Goal: Information Seeking & Learning: Learn about a topic

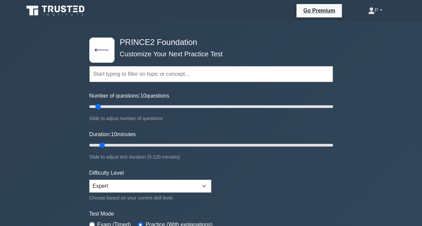
click at [369, 11] on icon at bounding box center [371, 9] width 4 height 4
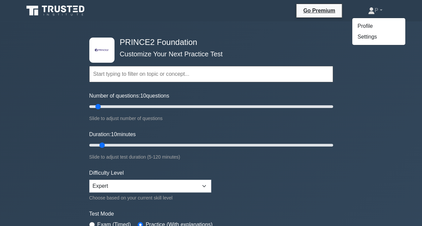
click at [289, 46] on div "Topics Introduction to PRINCE2 PRINCE2 Principles Organization Theme Business C…" at bounding box center [211, 65] width 244 height 38
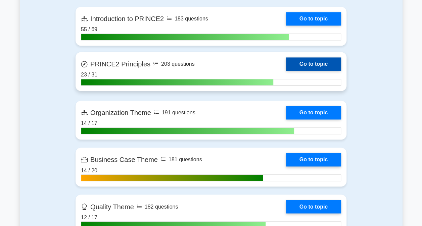
scroll to position [537, 0]
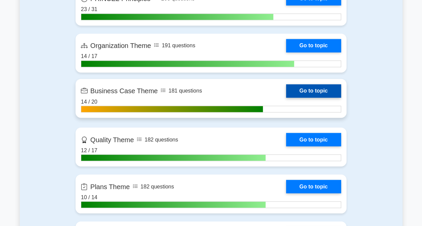
click at [311, 87] on link "Go to topic" at bounding box center [313, 90] width 55 height 13
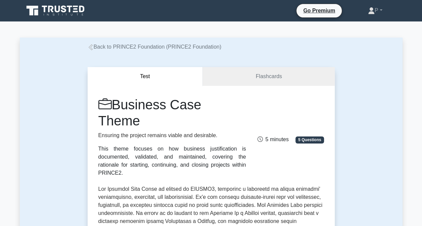
click at [133, 48] on link "Back to PRINCE2 Foundation (PRINCE2 Foundation)" at bounding box center [155, 47] width 134 height 6
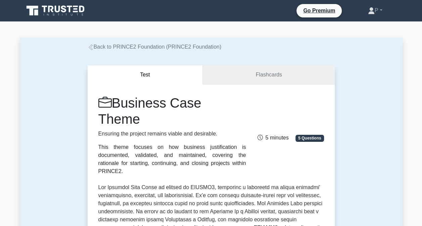
click at [256, 76] on link "Flashcards" at bounding box center [269, 74] width 132 height 19
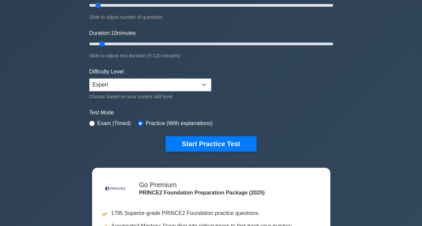
scroll to position [134, 0]
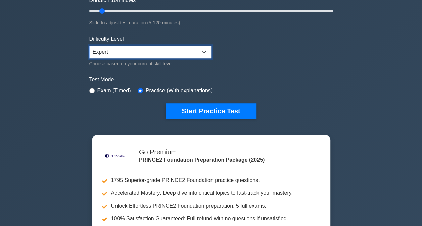
click at [157, 49] on select "Beginner Intermediate Expert" at bounding box center [150, 52] width 122 height 13
click at [266, 55] on form "Topics Introduction to PRINCE2 PRINCE2 Principles Organization Theme Business C…" at bounding box center [211, 14] width 244 height 207
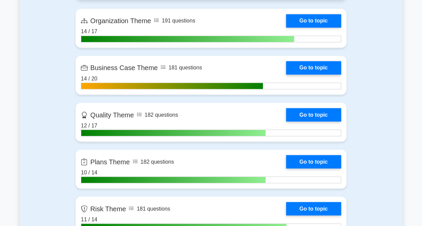
scroll to position [571, 0]
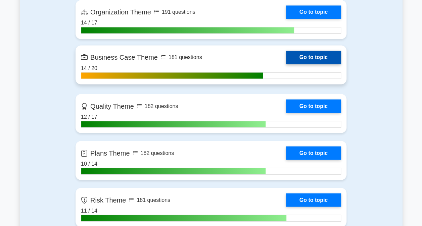
click at [312, 54] on link "Go to topic" at bounding box center [313, 57] width 55 height 13
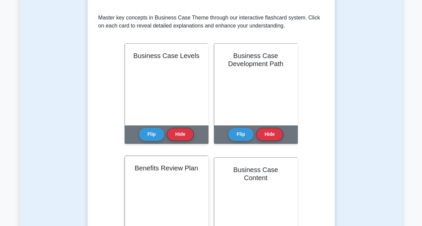
scroll to position [134, 0]
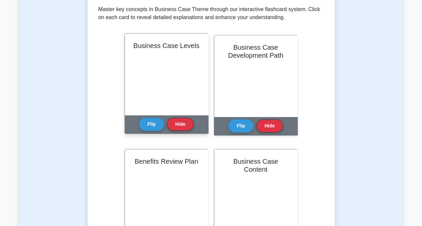
click at [164, 76] on div "Business Case Levels" at bounding box center [166, 75] width 83 height 82
click at [152, 123] on button "Flip" at bounding box center [151, 123] width 25 height 13
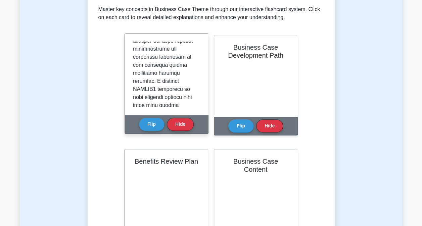
scroll to position [302, 0]
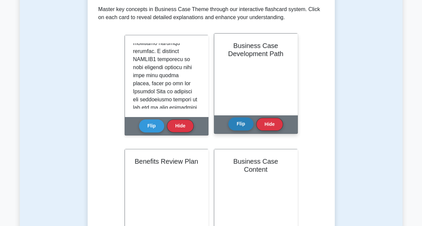
click at [245, 121] on button "Flip" at bounding box center [240, 123] width 25 height 13
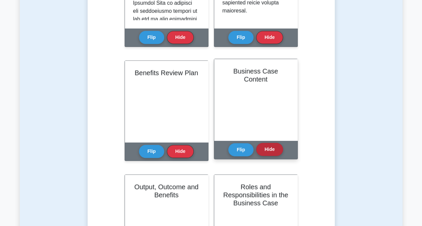
scroll to position [235, 0]
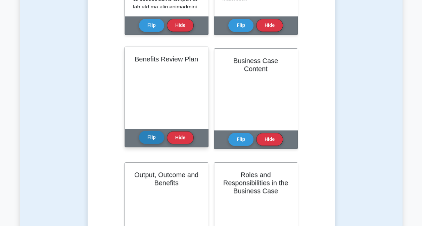
click at [148, 138] on button "Flip" at bounding box center [151, 137] width 25 height 13
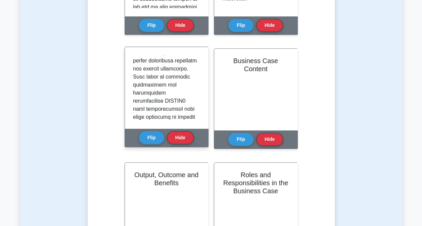
scroll to position [600, 0]
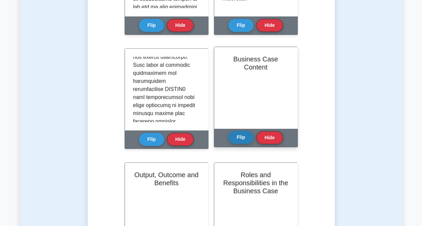
click at [244, 137] on button "Flip" at bounding box center [240, 137] width 25 height 13
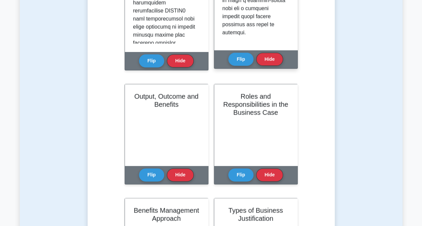
scroll to position [336, 0]
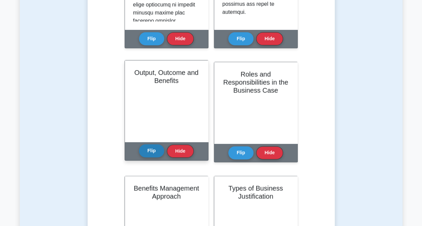
click at [148, 154] on button "Flip" at bounding box center [151, 150] width 25 height 13
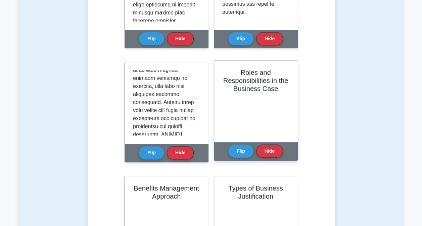
scroll to position [67, 0]
click at [246, 155] on button "Flip" at bounding box center [240, 150] width 25 height 13
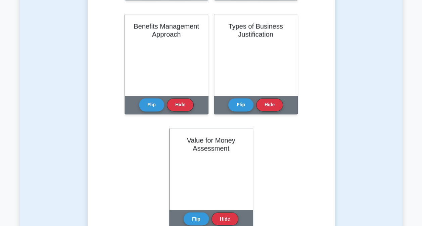
scroll to position [503, 0]
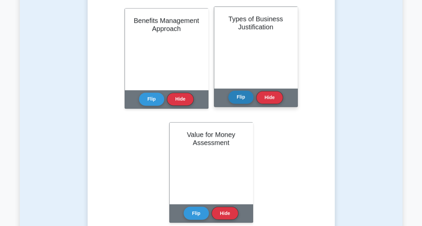
click at [243, 97] on button "Flip" at bounding box center [240, 97] width 25 height 13
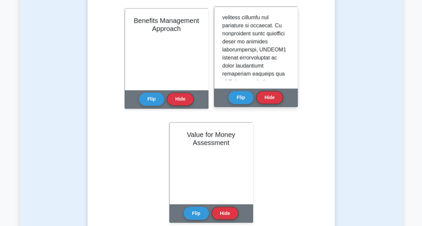
scroll to position [426, 0]
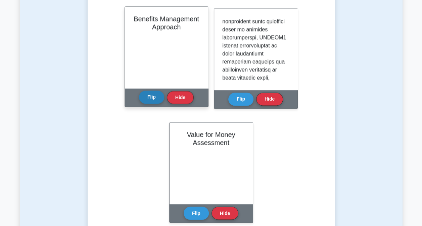
click at [149, 97] on button "Flip" at bounding box center [151, 97] width 25 height 13
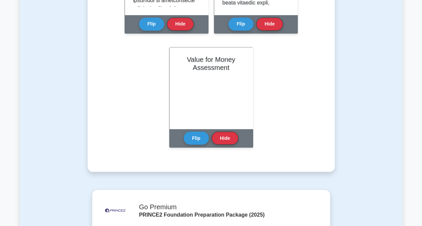
scroll to position [604, 0]
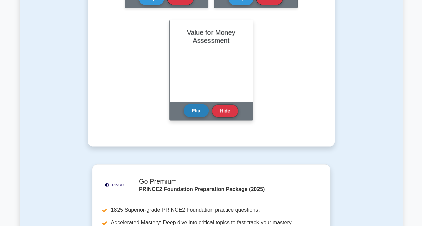
click at [200, 111] on button "Flip" at bounding box center [196, 110] width 25 height 13
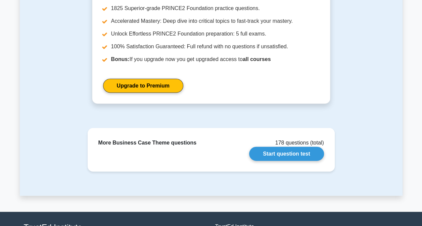
scroll to position [839, 0]
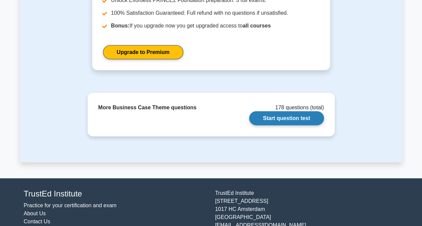
click at [289, 116] on link "Start question test" at bounding box center [286, 118] width 75 height 14
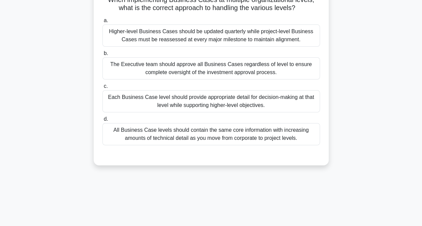
scroll to position [67, 0]
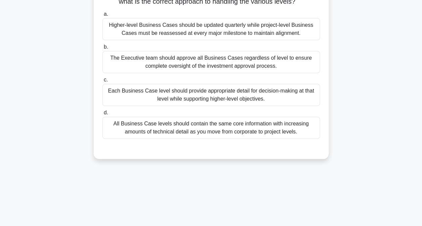
click at [251, 93] on div "Each Business Case level should provide appropriate detail for decision-making …" at bounding box center [210, 95] width 217 height 22
click at [102, 82] on input "c. Each Business Case level should provide appropriate detail for decision-maki…" at bounding box center [102, 80] width 0 height 4
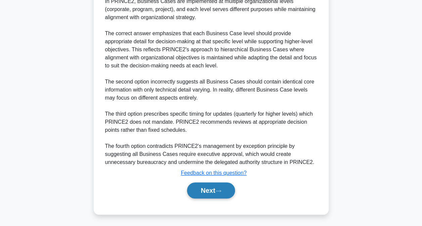
click at [228, 183] on button "Next" at bounding box center [211, 191] width 48 height 16
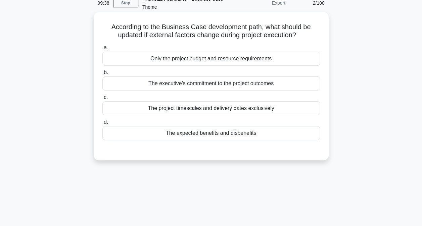
scroll to position [2, 0]
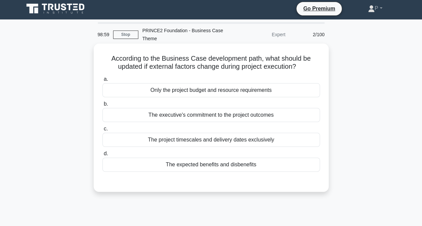
click at [260, 163] on div "The expected benefits and disbenefits" at bounding box center [210, 165] width 217 height 14
click at [102, 156] on input "d. The expected benefits and disbenefits" at bounding box center [102, 154] width 0 height 4
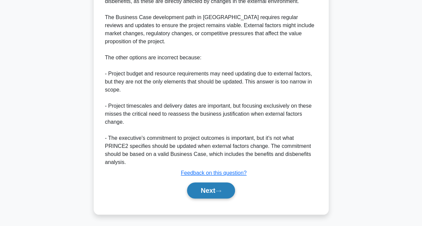
click at [225, 195] on button "Next" at bounding box center [211, 191] width 48 height 16
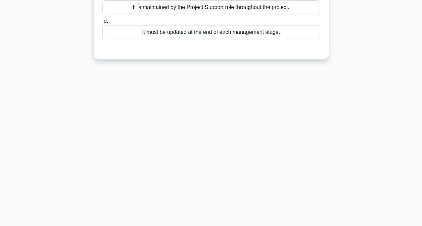
scroll to position [0, 0]
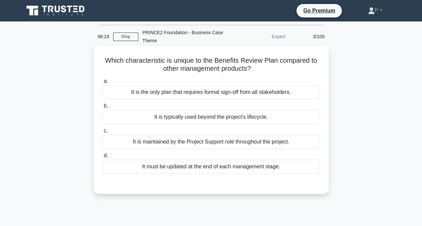
click at [285, 116] on div "It is typically used beyond the project's lifecycle." at bounding box center [210, 117] width 217 height 14
click at [102, 108] on input "b. It is typically used beyond the project's lifecycle." at bounding box center [102, 106] width 0 height 4
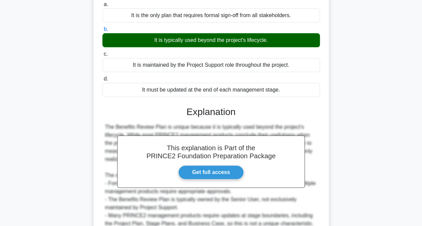
scroll to position [138, 0]
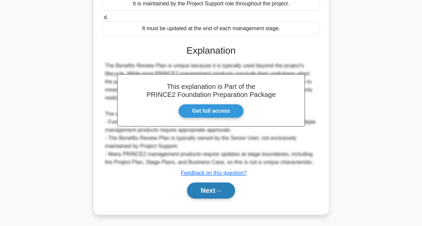
click at [215, 190] on button "Next" at bounding box center [211, 191] width 48 height 16
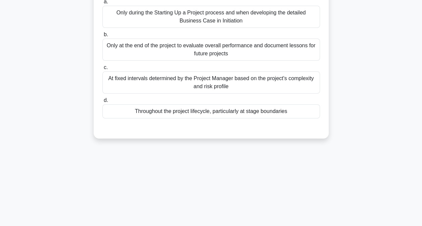
scroll to position [0, 0]
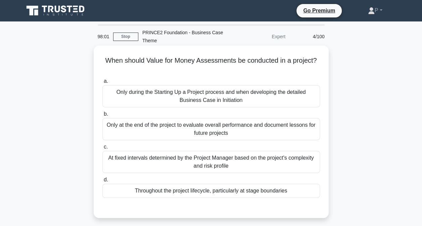
click at [275, 191] on div "Throughout the project lifecycle, particularly at stage boundaries" at bounding box center [210, 191] width 217 height 14
click at [102, 182] on input "d. Throughout the project lifecycle, particularly at stage boundaries" at bounding box center [102, 180] width 0 height 4
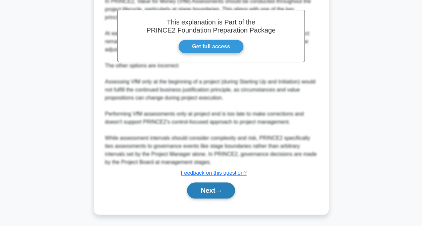
click at [221, 190] on icon at bounding box center [218, 191] width 6 height 4
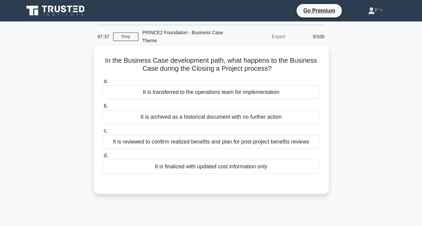
click at [209, 94] on div "It is transferred to the operations team for implementation" at bounding box center [210, 92] width 217 height 14
click at [102, 84] on input "a. It is transferred to the operations team for implementation" at bounding box center [102, 81] width 0 height 4
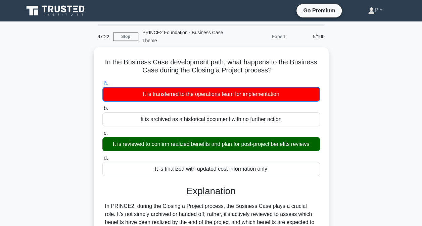
click at [375, 84] on div "In the Business Case development path, what happens to the Business Case during…" at bounding box center [211, 225] width 383 height 356
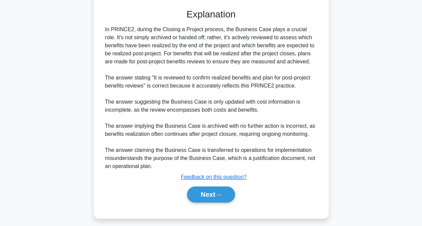
scroll to position [180, 0]
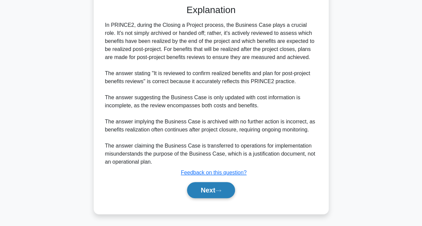
click at [228, 187] on button "Next" at bounding box center [211, 190] width 48 height 16
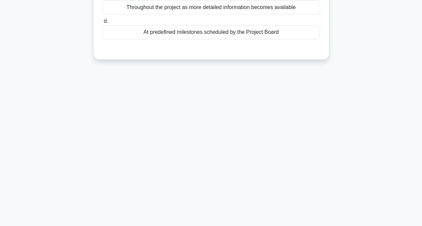
scroll to position [0, 0]
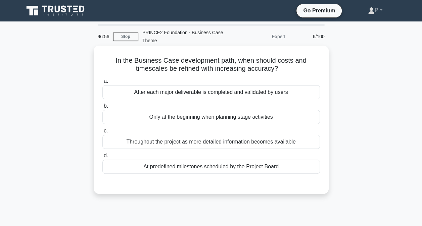
click at [263, 142] on div "Throughout the project as more detailed information becomes available" at bounding box center [210, 142] width 217 height 14
click at [102, 133] on input "c. Throughout the project as more detailed information becomes available" at bounding box center [102, 131] width 0 height 4
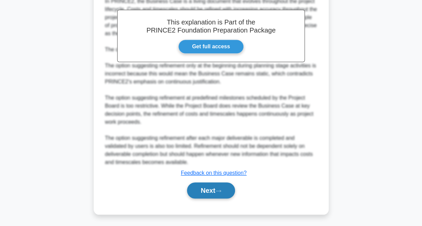
click at [222, 187] on button "Next" at bounding box center [211, 191] width 48 height 16
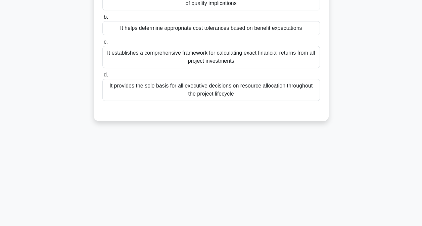
scroll to position [2, 0]
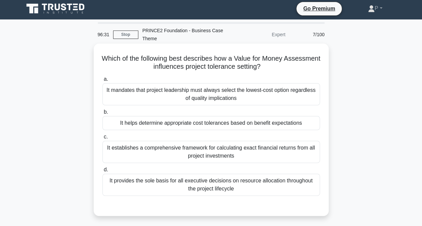
click at [234, 125] on div "It helps determine appropriate cost tolerances based on benefit expectations" at bounding box center [210, 123] width 217 height 14
click at [102, 114] on input "b. It helps determine appropriate cost tolerances based on benefit expectations" at bounding box center [102, 112] width 0 height 4
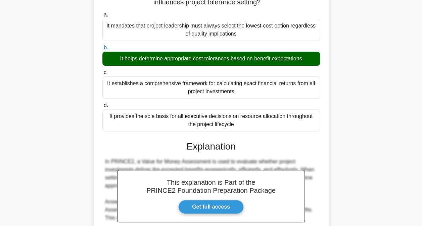
scroll to position [203, 0]
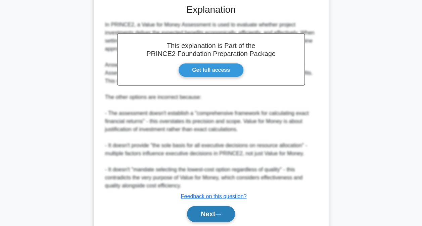
click at [227, 214] on button "Next" at bounding box center [211, 214] width 48 height 16
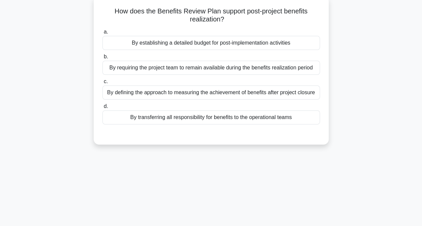
scroll to position [0, 0]
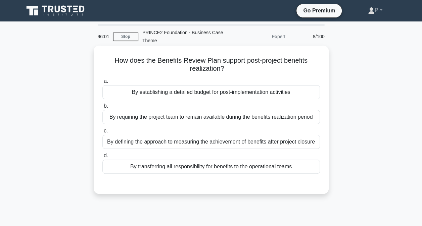
click at [285, 141] on div "By defining the approach to measuring the achievement of benefits after project…" at bounding box center [210, 142] width 217 height 14
click at [102, 133] on input "c. By defining the approach to measuring the achievement of benefits after proj…" at bounding box center [102, 131] width 0 height 4
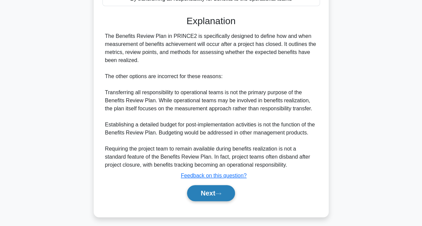
click at [221, 196] on icon at bounding box center [218, 194] width 6 height 4
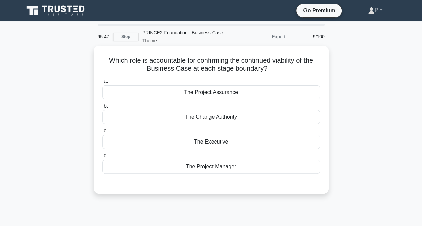
click at [257, 139] on div "The Executive" at bounding box center [210, 142] width 217 height 14
click at [102, 133] on input "c. The Executive" at bounding box center [102, 131] width 0 height 4
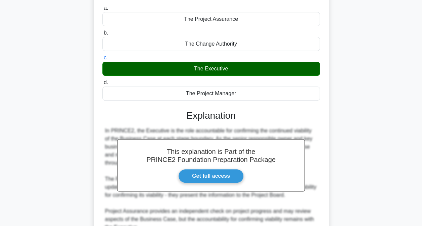
scroll to position [170, 0]
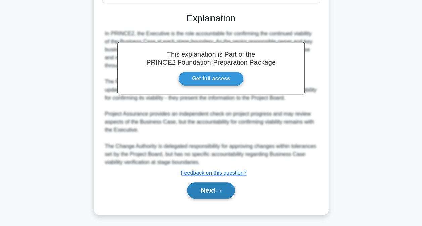
click at [221, 189] on icon at bounding box center [218, 191] width 6 height 4
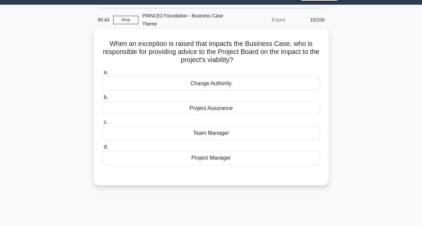
scroll to position [2, 0]
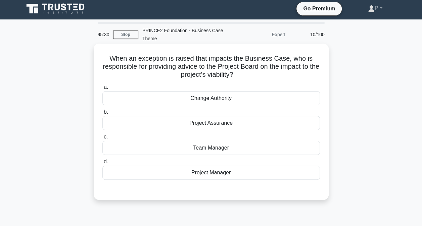
click at [258, 174] on div "Project Manager" at bounding box center [210, 173] width 217 height 14
click at [102, 164] on input "d. Project Manager" at bounding box center [102, 162] width 0 height 4
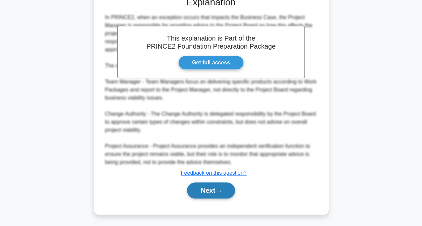
click at [221, 190] on icon at bounding box center [218, 191] width 6 height 4
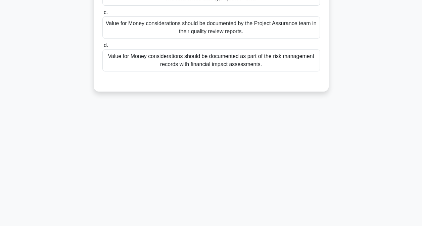
scroll to position [0, 0]
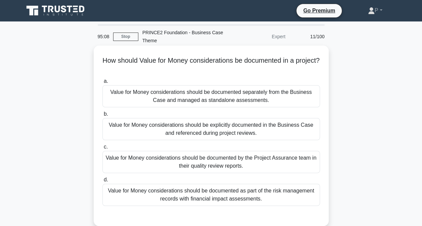
click at [283, 132] on div "Value for Money considerations should be explicitly documented in the Business …" at bounding box center [210, 129] width 217 height 22
click at [102, 116] on input "b. Value for Money considerations should be explicitly documented in the Busine…" at bounding box center [102, 114] width 0 height 4
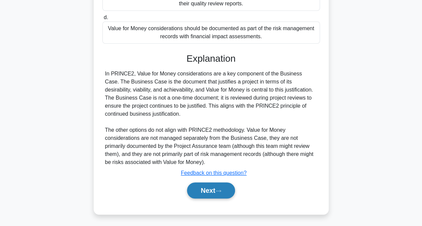
click at [225, 187] on button "Next" at bounding box center [211, 191] width 48 height 16
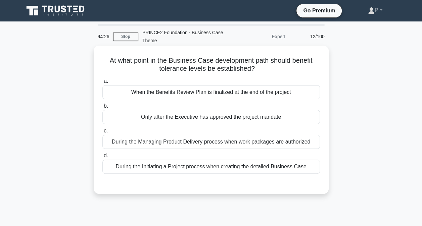
click at [312, 167] on div "During the Initiating a Project process when creating the detailed Business Case" at bounding box center [210, 167] width 217 height 14
click at [102, 158] on input "d. During the Initiating a Project process when creating the detailed Business …" at bounding box center [102, 156] width 0 height 4
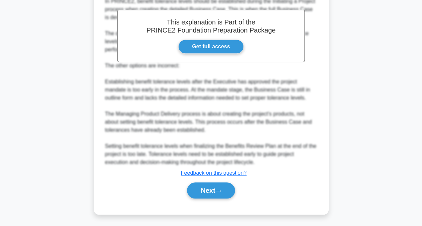
scroll to position [203, 0]
click at [222, 193] on button "Next" at bounding box center [211, 191] width 48 height 16
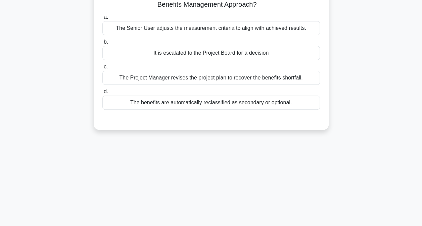
scroll to position [0, 0]
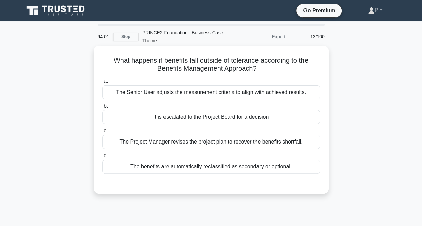
click at [306, 116] on div "It is escalated to the Project Board for a decision" at bounding box center [210, 117] width 217 height 14
click at [102, 108] on input "b. It is escalated to the Project Board for a decision" at bounding box center [102, 106] width 0 height 4
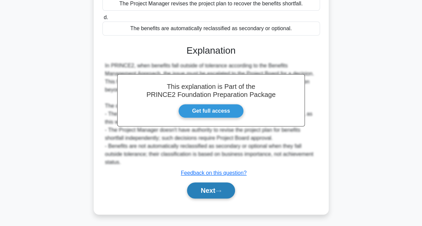
click at [231, 193] on button "Next" at bounding box center [211, 191] width 48 height 16
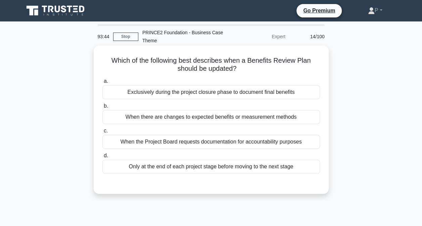
click at [265, 117] on div "When there are changes to expected benefits or measurement methods" at bounding box center [210, 117] width 217 height 14
click at [102, 108] on input "b. When there are changes to expected benefits or measurement methods" at bounding box center [102, 106] width 0 height 4
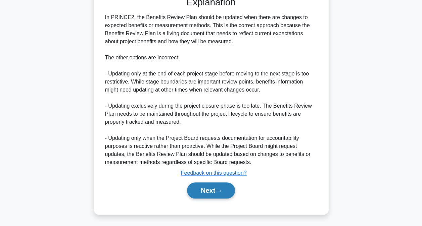
click at [225, 187] on button "Next" at bounding box center [211, 191] width 48 height 16
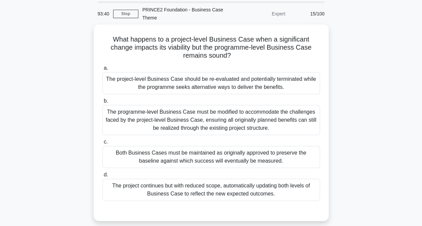
scroll to position [34, 0]
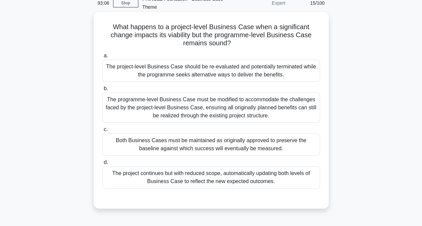
click at [278, 69] on div "The project-level Business Case should be re-evaluated and potentially terminat…" at bounding box center [210, 71] width 217 height 22
click at [102, 58] on input "a. The project-level Business Case should be re-evaluated and potentially termi…" at bounding box center [102, 56] width 0 height 4
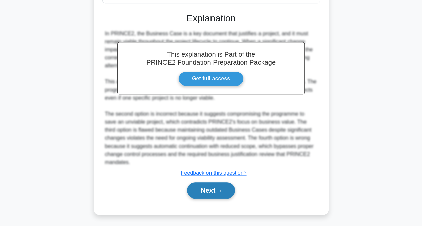
click at [235, 190] on button "Next" at bounding box center [211, 191] width 48 height 16
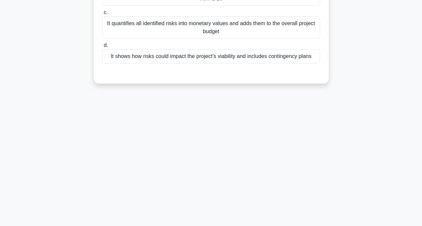
scroll to position [2, 0]
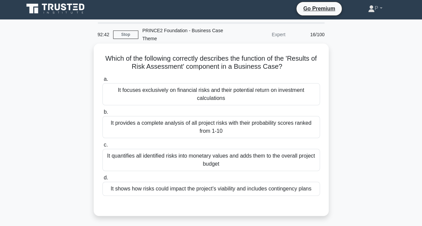
click at [296, 188] on div "It shows how risks could impact the project's viability and includes contingenc…" at bounding box center [210, 189] width 217 height 14
click at [102, 180] on input "d. It shows how risks could impact the project's viability and includes conting…" at bounding box center [102, 178] width 0 height 4
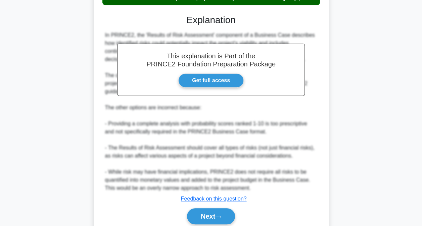
scroll to position [203, 0]
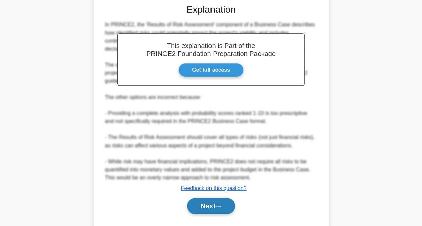
click at [224, 207] on button "Next" at bounding box center [211, 206] width 48 height 16
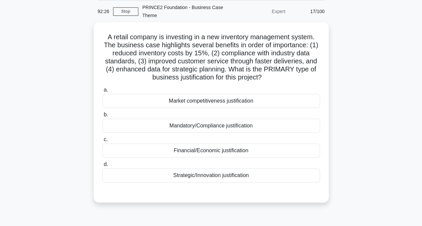
scroll to position [36, 0]
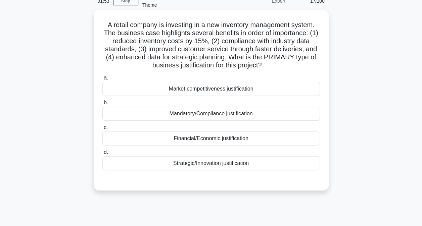
click at [284, 139] on div "Financial/Economic justification" at bounding box center [210, 139] width 217 height 14
click at [102, 130] on input "c. Financial/Economic justification" at bounding box center [102, 128] width 0 height 4
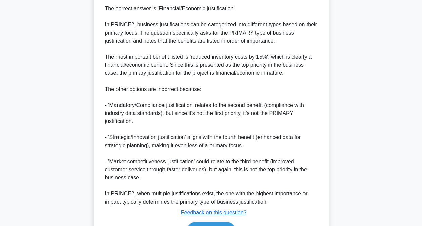
scroll to position [237, 0]
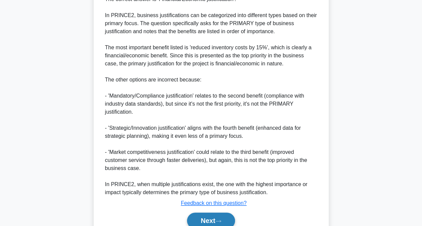
click at [214, 218] on button "Next" at bounding box center [211, 221] width 48 height 16
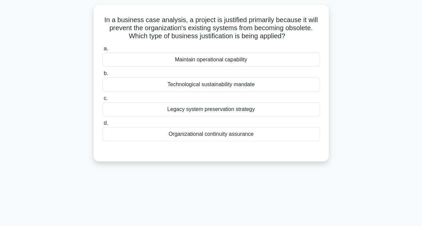
scroll to position [2, 0]
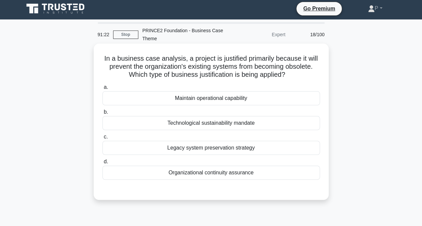
click at [280, 122] on div "Technological sustainability mandate" at bounding box center [210, 123] width 217 height 14
click at [102, 114] on input "b. Technological sustainability mandate" at bounding box center [102, 112] width 0 height 4
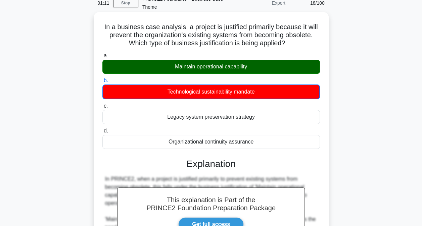
scroll to position [69, 0]
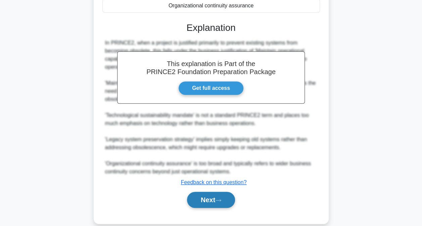
click at [235, 199] on button "Next" at bounding box center [211, 200] width 48 height 16
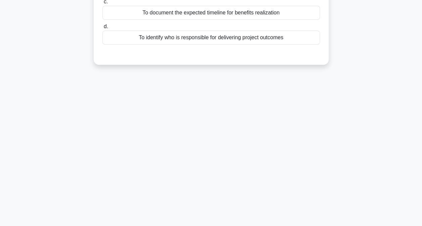
scroll to position [0, 0]
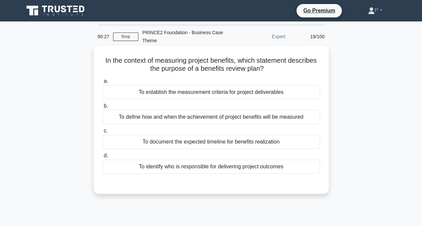
click at [275, 93] on div "To establish the measurement criteria for project deliverables" at bounding box center [210, 92] width 217 height 14
click at [102, 84] on input "a. To establish the measurement criteria for project deliverables" at bounding box center [102, 81] width 0 height 4
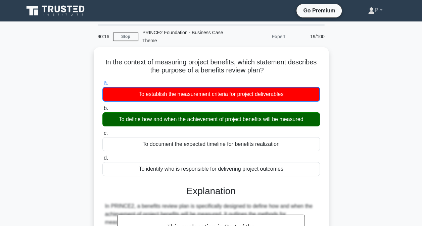
drag, startPoint x: 349, startPoint y: 66, endPoint x: 358, endPoint y: 78, distance: 15.1
click at [349, 66] on div "In the context of measuring project benefits, which statement describes the pur…" at bounding box center [211, 197] width 383 height 300
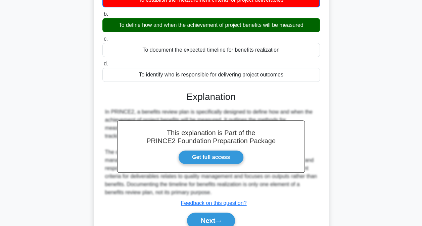
scroll to position [134, 0]
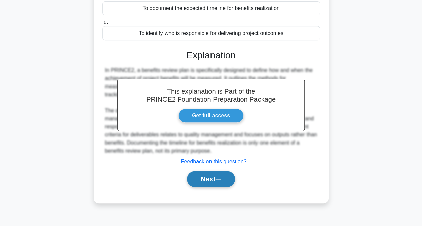
click at [227, 177] on button "Next" at bounding box center [211, 179] width 48 height 16
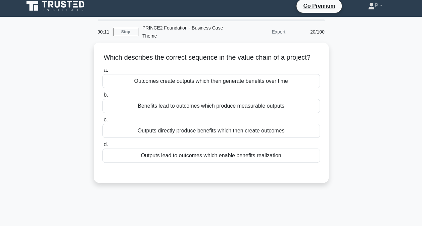
scroll to position [0, 0]
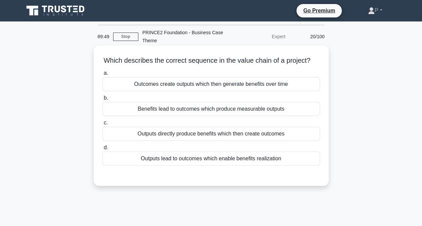
click at [294, 166] on div "Outputs lead to outcomes which enable benefits realization" at bounding box center [210, 159] width 217 height 14
click at [102, 150] on input "d. Outputs lead to outcomes which enable benefits realization" at bounding box center [102, 148] width 0 height 4
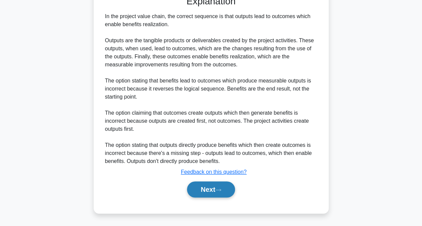
drag, startPoint x: 222, startPoint y: 189, endPoint x: 226, endPoint y: 187, distance: 5.1
click at [221, 189] on icon at bounding box center [218, 190] width 6 height 4
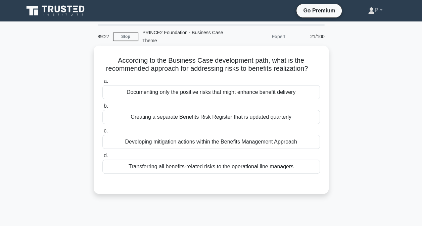
click at [281, 139] on div "Developing mitigation actions within the Benefits Management Approach" at bounding box center [210, 142] width 217 height 14
click at [102, 133] on input "c. Developing mitigation actions within the Benefits Management Approach" at bounding box center [102, 131] width 0 height 4
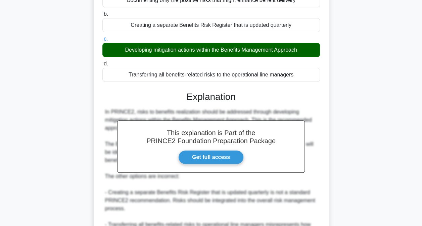
scroll to position [211, 0]
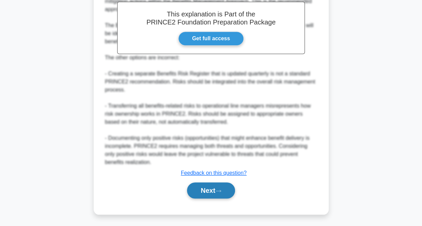
click at [205, 192] on button "Next" at bounding box center [211, 191] width 48 height 16
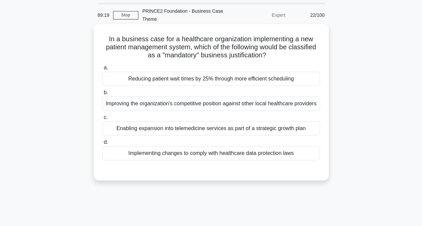
scroll to position [2, 0]
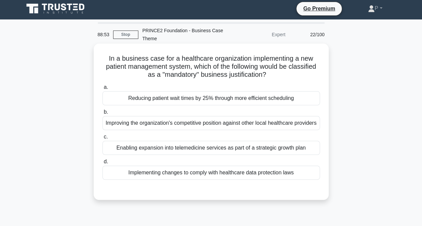
click at [307, 180] on div "Implementing changes to comply with healthcare data protection laws" at bounding box center [210, 173] width 217 height 14
click at [102, 164] on input "d. Implementing changes to comply with healthcare data protection laws" at bounding box center [102, 162] width 0 height 4
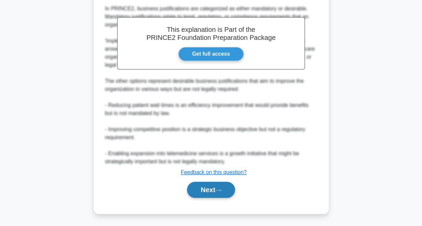
click at [228, 198] on button "Next" at bounding box center [211, 190] width 48 height 16
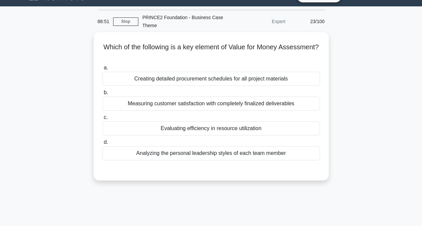
scroll to position [0, 0]
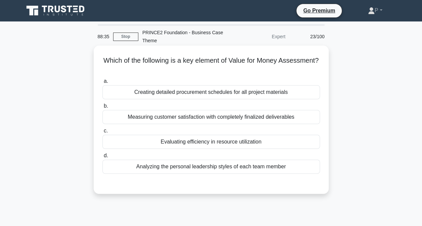
click at [293, 143] on div "Evaluating efficiency in resource utilization" at bounding box center [210, 142] width 217 height 14
click at [102, 133] on input "c. Evaluating efficiency in resource utilization" at bounding box center [102, 131] width 0 height 4
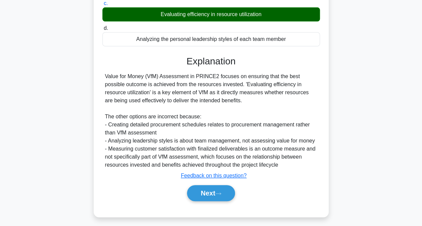
scroll to position [136, 0]
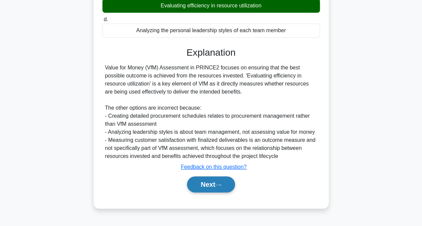
click at [218, 180] on button "Next" at bounding box center [211, 185] width 48 height 16
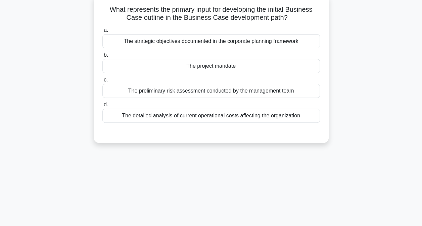
scroll to position [0, 0]
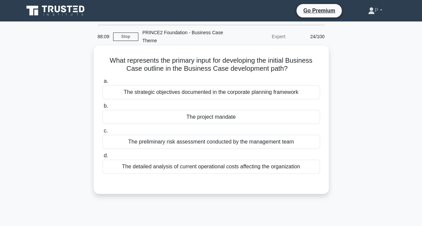
click at [259, 116] on div "The project mandate" at bounding box center [210, 117] width 217 height 14
click at [102, 108] on input "b. The project mandate" at bounding box center [102, 106] width 0 height 4
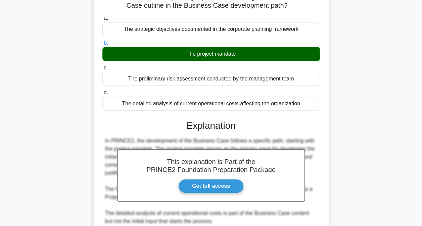
scroll to position [170, 0]
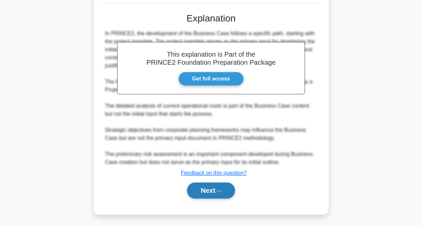
click at [232, 186] on button "Next" at bounding box center [211, 191] width 48 height 16
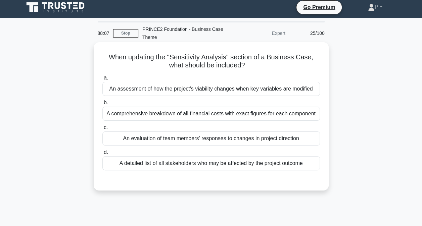
scroll to position [0, 0]
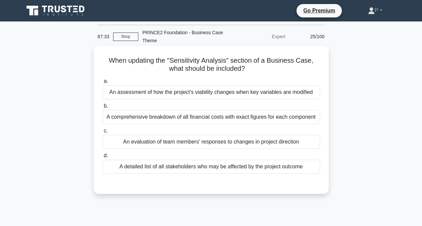
click at [299, 141] on div "An evaluation of team members' responses to changes in project direction" at bounding box center [210, 142] width 217 height 14
click at [102, 133] on input "c. An evaluation of team members' responses to changes in project direction" at bounding box center [102, 131] width 0 height 4
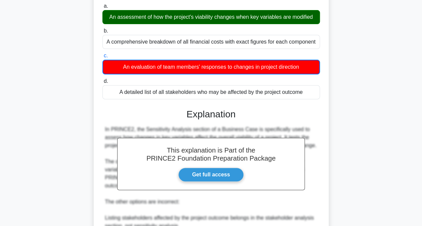
scroll to position [168, 0]
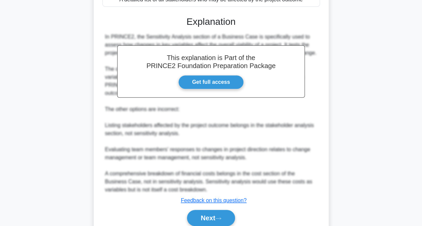
drag, startPoint x: 223, startPoint y: 210, endPoint x: 239, endPoint y: 206, distance: 16.9
click at [221, 217] on icon at bounding box center [218, 219] width 6 height 4
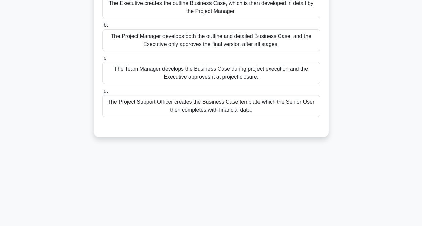
scroll to position [36, 0]
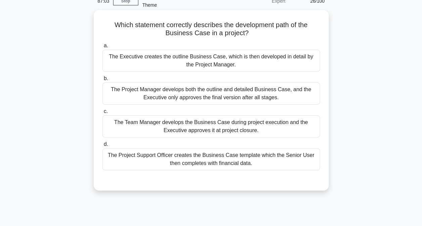
click at [272, 62] on div "The Executive creates the outline Business Case, which is then developed in det…" at bounding box center [210, 61] width 217 height 22
click at [102, 48] on input "a. The Executive creates the outline Business Case, which is then developed in …" at bounding box center [102, 46] width 0 height 4
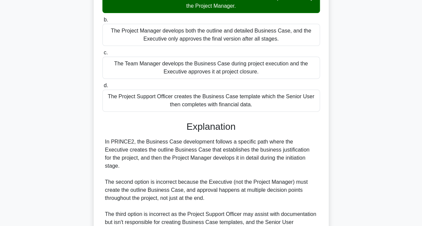
scroll to position [195, 0]
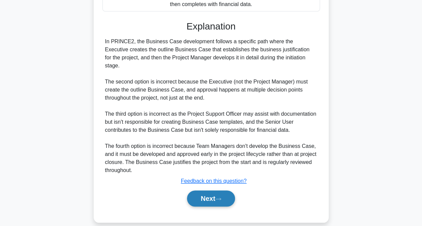
click at [214, 193] on button "Next" at bounding box center [211, 199] width 48 height 16
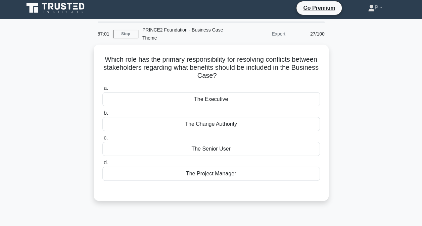
scroll to position [0, 0]
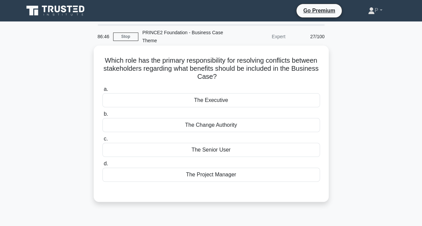
click at [252, 99] on div "The Executive" at bounding box center [210, 100] width 217 height 14
click at [102, 92] on input "a. The Executive" at bounding box center [102, 89] width 0 height 4
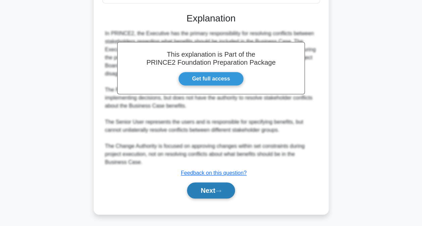
click at [219, 196] on button "Next" at bounding box center [211, 191] width 48 height 16
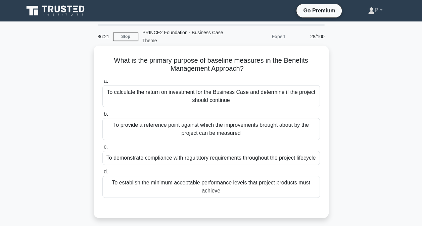
click at [292, 195] on div "To establish the minimum acceptable performance levels that project products mu…" at bounding box center [210, 187] width 217 height 22
click at [102, 174] on input "d. To establish the minimum acceptable performance levels that project products…" at bounding box center [102, 172] width 0 height 4
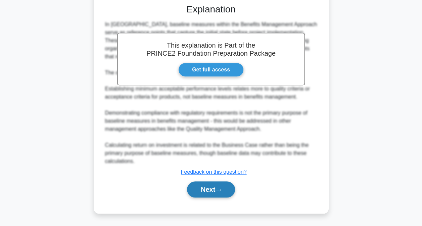
click at [221, 191] on icon at bounding box center [218, 190] width 6 height 4
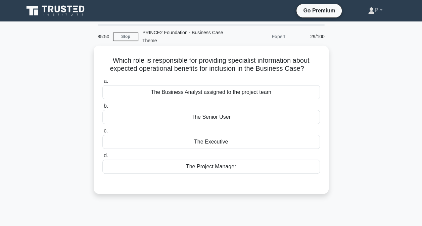
click at [299, 116] on div "The Senior User" at bounding box center [210, 117] width 217 height 14
click at [102, 108] on input "b. The Senior User" at bounding box center [102, 106] width 0 height 4
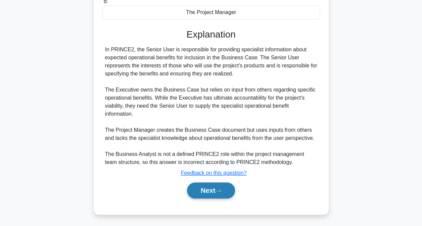
click at [204, 190] on button "Next" at bounding box center [211, 191] width 48 height 16
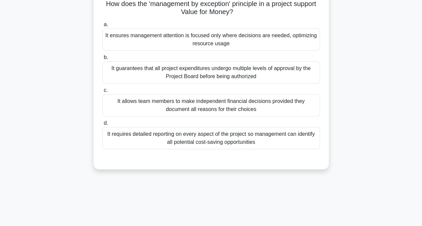
scroll to position [67, 0]
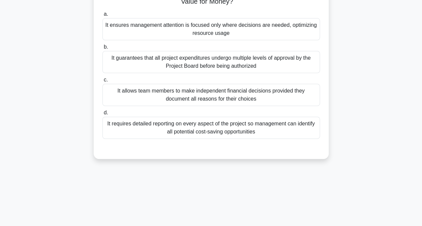
click at [256, 31] on div "It ensures management attention is focused only where decisions are needed, opt…" at bounding box center [210, 29] width 217 height 22
click at [102, 16] on input "a. It ensures management attention is focused only where decisions are needed, …" at bounding box center [102, 14] width 0 height 4
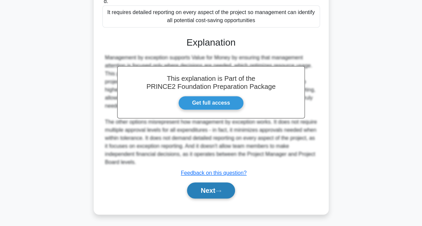
click at [215, 187] on button "Next" at bounding box center [211, 191] width 48 height 16
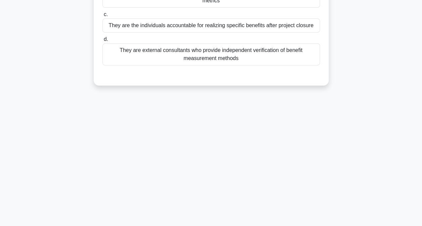
scroll to position [0, 0]
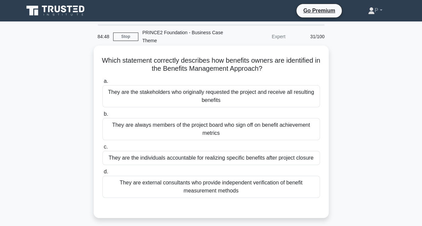
click at [279, 158] on div "They are the individuals accountable for realizing specific benefits after proj…" at bounding box center [210, 158] width 217 height 14
click at [102, 149] on input "c. They are the individuals accountable for realizing specific benefits after p…" at bounding box center [102, 147] width 0 height 4
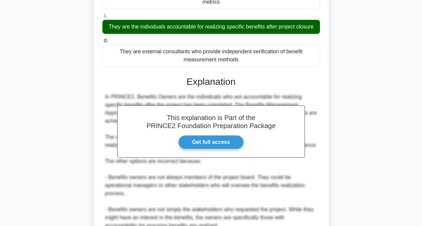
scroll to position [201, 0]
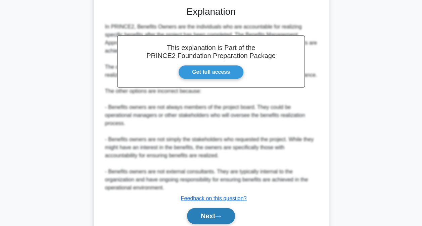
click at [219, 217] on icon at bounding box center [218, 217] width 6 height 4
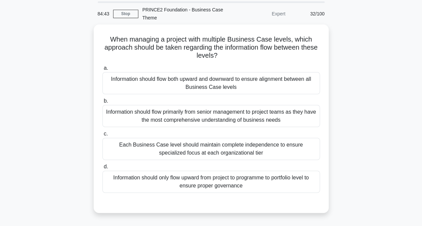
scroll to position [34, 0]
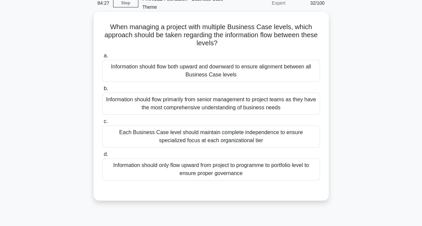
click at [272, 70] on div "Information should flow both upward and downward to ensure alignment between al…" at bounding box center [210, 71] width 217 height 22
click at [102, 58] on input "a. Information should flow both upward and downward to ensure alignment between…" at bounding box center [102, 56] width 0 height 4
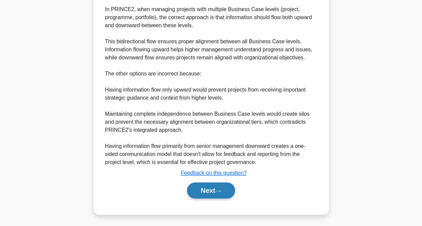
click at [216, 190] on button "Next" at bounding box center [211, 191] width 48 height 16
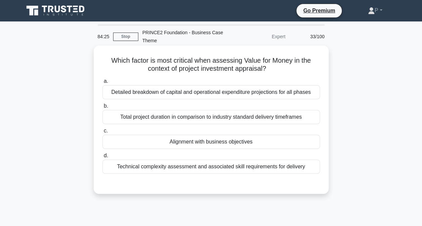
scroll to position [0, 0]
click at [281, 141] on div "Alignment with business objectives" at bounding box center [210, 142] width 217 height 14
click at [102, 133] on input "c. Alignment with business objectives" at bounding box center [102, 131] width 0 height 4
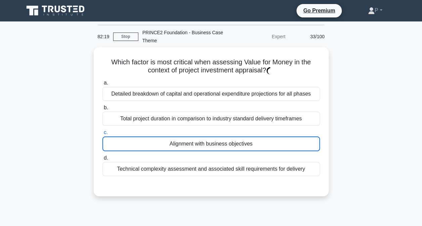
click at [336, 77] on div "Which factor is most critical when assessing Value for Money in the context of …" at bounding box center [211, 125] width 383 height 157
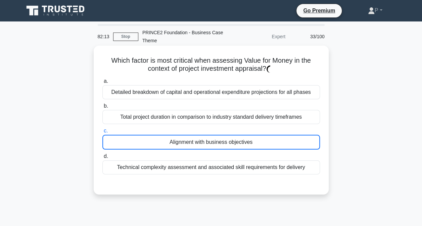
click at [279, 143] on div "Alignment with business objectives" at bounding box center [210, 142] width 217 height 15
click at [102, 133] on input "c. Alignment with business objectives" at bounding box center [102, 131] width 0 height 4
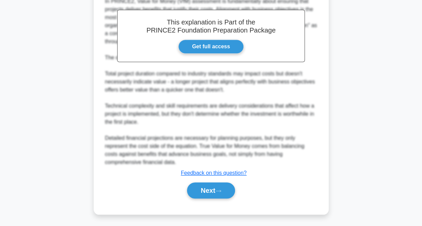
scroll to position [203, 0]
click at [225, 193] on button "Next" at bounding box center [211, 191] width 48 height 16
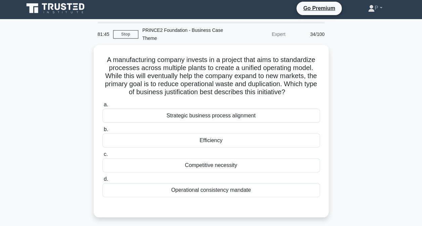
scroll to position [2, 0]
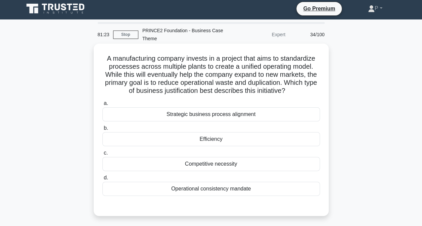
click at [259, 139] on div "Efficiency" at bounding box center [210, 139] width 217 height 14
click at [102, 131] on input "b. Efficiency" at bounding box center [102, 128] width 0 height 4
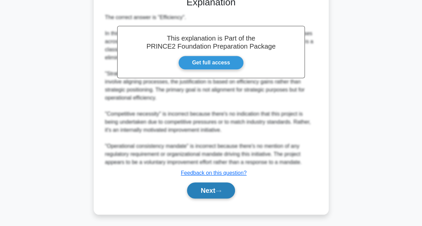
click at [223, 188] on button "Next" at bounding box center [211, 191] width 48 height 16
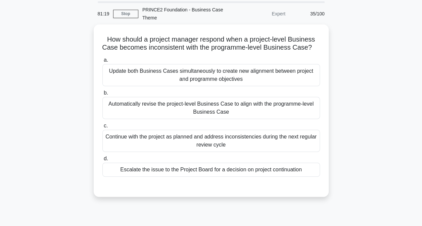
scroll to position [34, 0]
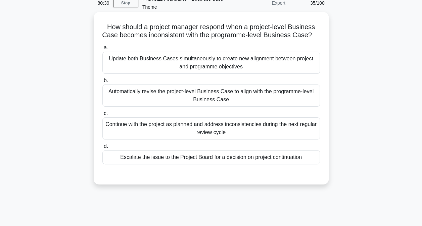
click at [211, 164] on div "Escalate the issue to the Project Board for a decision on project continuation" at bounding box center [210, 157] width 217 height 14
click at [102, 149] on input "d. Escalate the issue to the Project Board for a decision on project continuati…" at bounding box center [102, 146] width 0 height 4
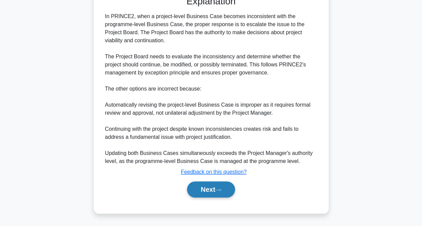
click at [215, 190] on button "Next" at bounding box center [211, 190] width 48 height 16
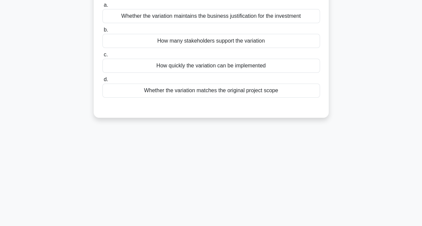
scroll to position [2, 0]
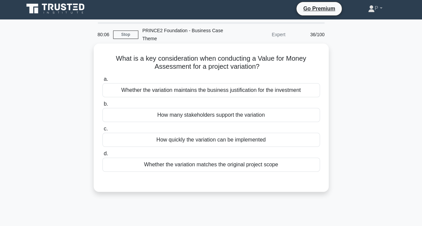
click at [278, 89] on div "Whether the variation maintains the business justification for the investment" at bounding box center [210, 90] width 217 height 14
click at [102, 82] on input "a. Whether the variation maintains the business justification for the investment" at bounding box center [102, 79] width 0 height 4
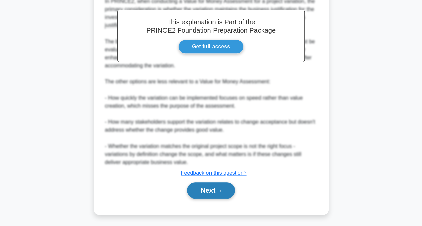
click at [221, 189] on icon at bounding box center [218, 191] width 6 height 4
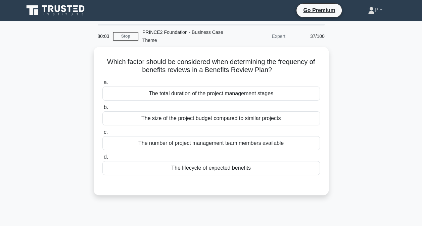
scroll to position [0, 0]
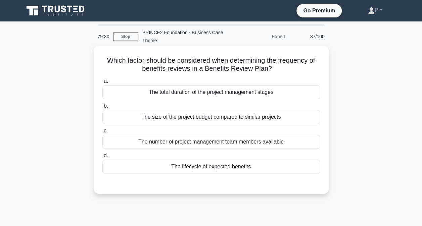
click at [294, 167] on div "The lifecycle of expected benefits" at bounding box center [210, 167] width 217 height 14
click at [102, 158] on input "d. The lifecycle of expected benefits" at bounding box center [102, 156] width 0 height 4
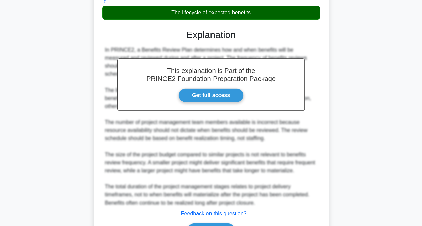
scroll to position [195, 0]
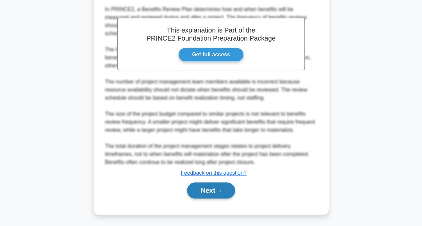
drag, startPoint x: 230, startPoint y: 189, endPoint x: 237, endPoint y: 187, distance: 6.7
click at [233, 188] on button "Next" at bounding box center [211, 191] width 48 height 16
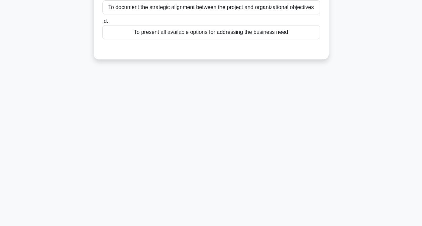
scroll to position [2, 0]
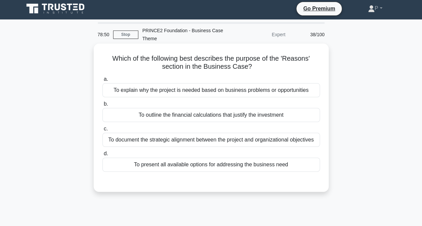
click at [269, 92] on div "To explain why the project is needed based on business problems or opportunities" at bounding box center [210, 90] width 217 height 14
click at [102, 82] on input "a. To explain why the project is needed based on business problems or opportuni…" at bounding box center [102, 79] width 0 height 4
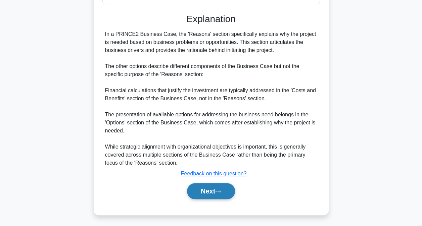
click at [227, 189] on button "Next" at bounding box center [211, 191] width 48 height 16
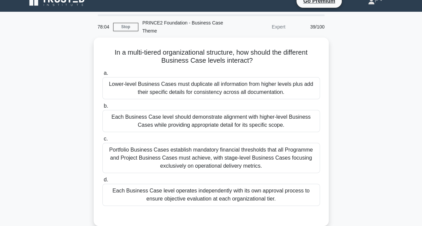
scroll to position [0, 0]
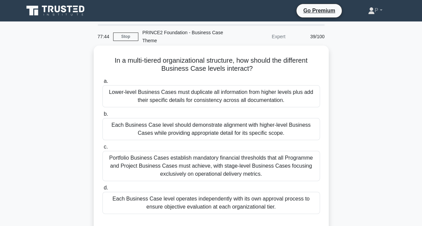
click at [289, 130] on div "Each Business Case level should demonstrate alignment with higher-level Busines…" at bounding box center [210, 129] width 217 height 22
click at [102, 116] on input "b. Each Business Case level should demonstrate alignment with higher-level Busi…" at bounding box center [102, 114] width 0 height 4
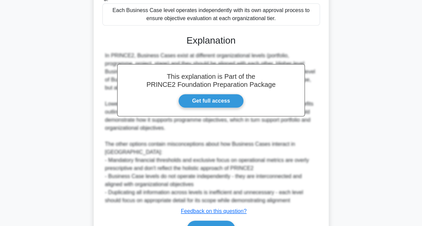
scroll to position [201, 0]
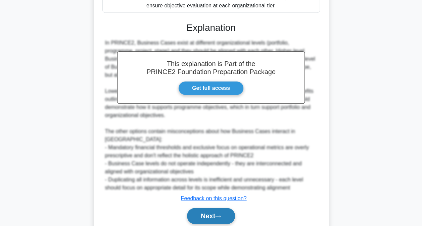
click at [219, 208] on button "Next" at bounding box center [211, 216] width 48 height 16
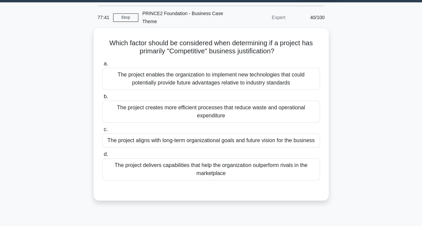
scroll to position [2, 0]
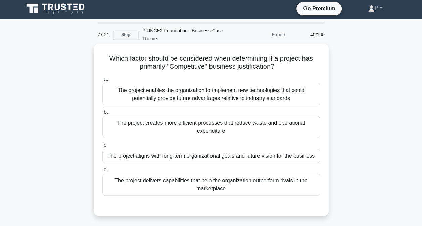
click at [304, 185] on div "The project delivers capabilities that help the organization outperform rivals …" at bounding box center [210, 185] width 217 height 22
click at [102, 172] on input "d. The project delivers capabilities that help the organization outperform riva…" at bounding box center [102, 170] width 0 height 4
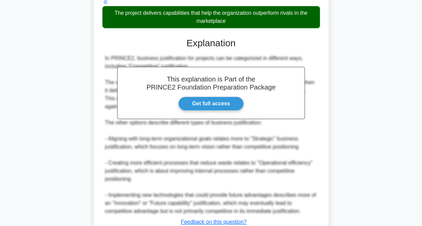
scroll to position [219, 0]
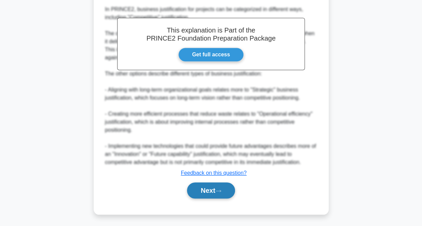
click at [221, 194] on button "Next" at bounding box center [211, 191] width 48 height 16
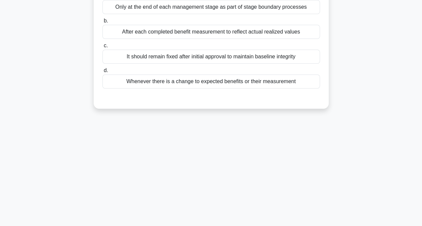
scroll to position [0, 0]
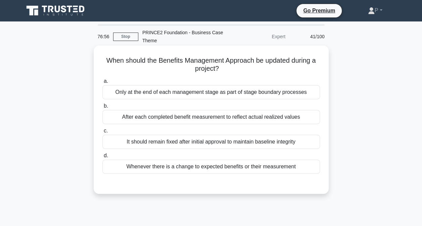
click at [299, 164] on div "Whenever there is a change to expected benefits or their measurement" at bounding box center [210, 167] width 217 height 14
click at [102, 158] on input "d. Whenever there is a change to expected benefits or their measurement" at bounding box center [102, 156] width 0 height 4
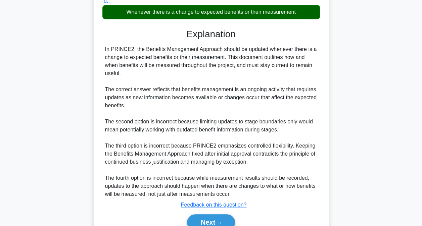
scroll to position [187, 0]
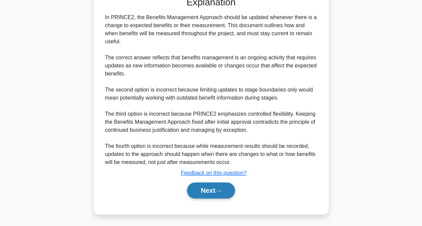
click at [226, 190] on button "Next" at bounding box center [211, 191] width 48 height 16
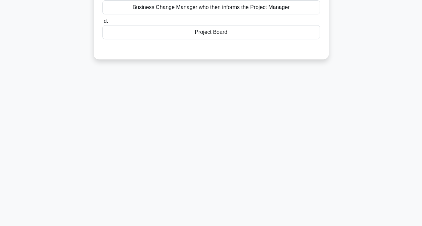
scroll to position [0, 0]
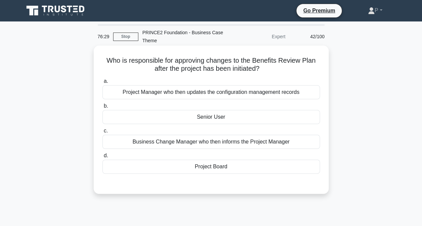
click at [265, 167] on div "Project Board" at bounding box center [210, 167] width 217 height 14
click at [102, 158] on input "d. Project Board" at bounding box center [102, 156] width 0 height 4
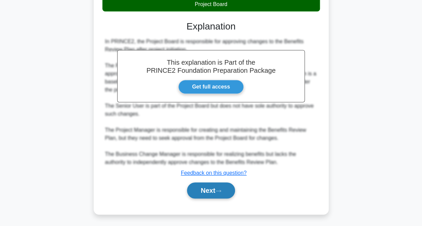
click at [218, 186] on button "Next" at bounding box center [211, 191] width 48 height 16
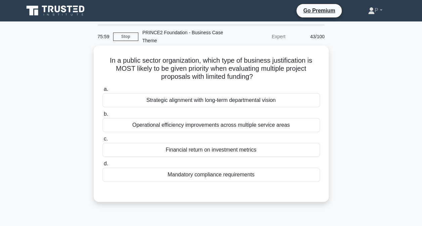
click at [281, 103] on div "Strategic alignment with long-term departmental vision" at bounding box center [210, 100] width 217 height 14
click at [102, 92] on input "a. Strategic alignment with long-term departmental vision" at bounding box center [102, 89] width 0 height 4
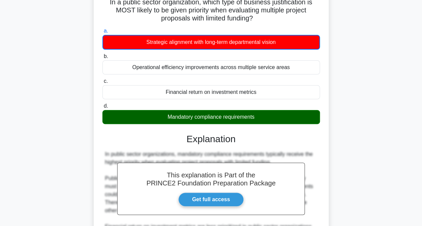
scroll to position [196, 0]
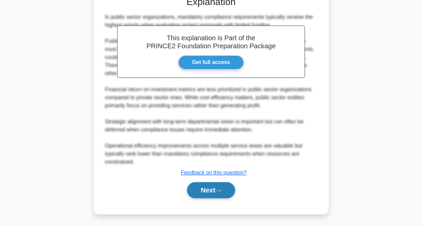
drag, startPoint x: 214, startPoint y: 186, endPoint x: 217, endPoint y: 184, distance: 3.8
click at [216, 186] on button "Next" at bounding box center [211, 190] width 48 height 16
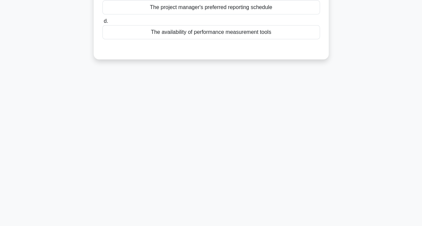
scroll to position [2, 0]
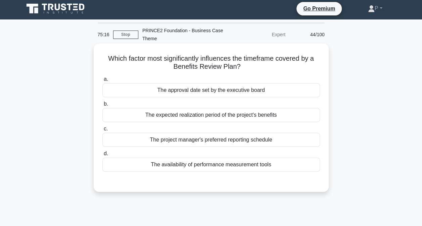
click at [291, 115] on div "The expected realization period of the project's benefits" at bounding box center [210, 115] width 217 height 14
click at [102, 106] on input "b. The expected realization period of the project's benefits" at bounding box center [102, 104] width 0 height 4
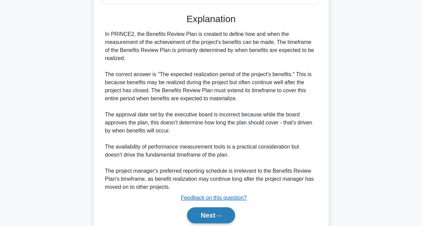
click at [218, 219] on button "Next" at bounding box center [211, 215] width 48 height 16
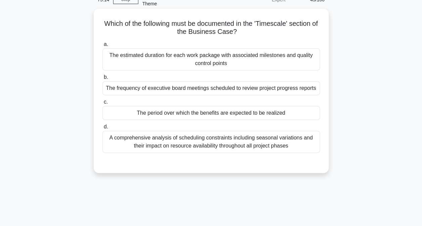
scroll to position [0, 0]
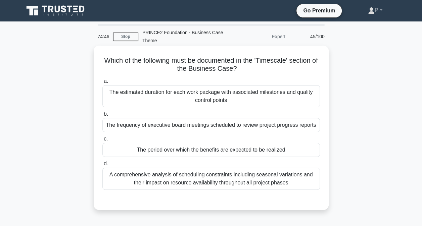
click at [307, 150] on div "The period over which the benefits are expected to be realized" at bounding box center [210, 150] width 217 height 14
click at [102, 141] on input "c. The period over which the benefits are expected to be realized" at bounding box center [102, 139] width 0 height 4
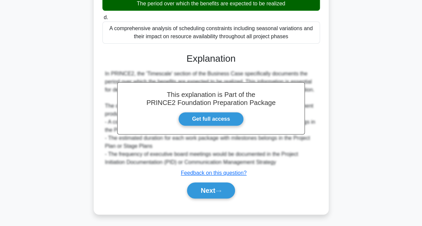
drag, startPoint x: 222, startPoint y: 192, endPoint x: 276, endPoint y: 176, distance: 56.4
click at [221, 192] on icon at bounding box center [218, 191] width 6 height 4
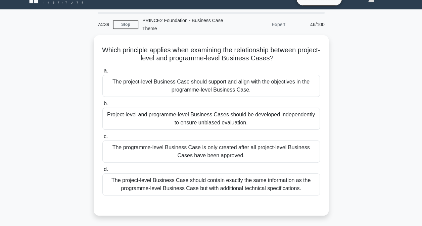
scroll to position [2, 0]
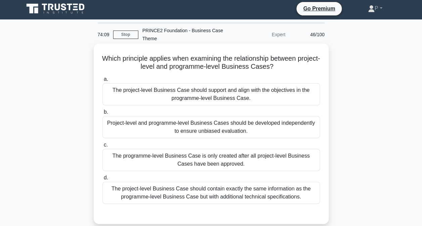
click at [273, 95] on div "The project-level Business Case should support and align with the objectives in…" at bounding box center [210, 94] width 217 height 22
click at [102, 82] on input "a. The project-level Business Case should support and align with the objectives…" at bounding box center [102, 79] width 0 height 4
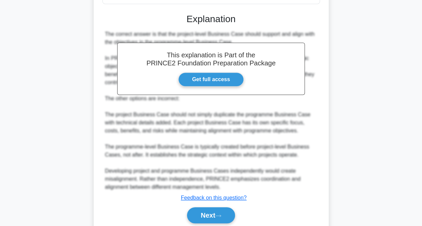
scroll to position [203, 0]
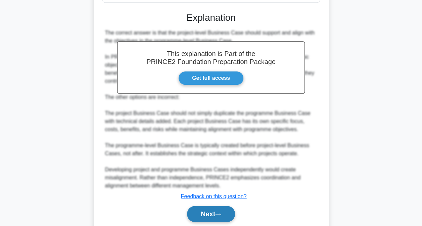
click at [225, 213] on button "Next" at bounding box center [211, 214] width 48 height 16
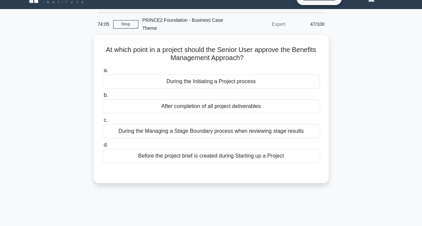
scroll to position [2, 0]
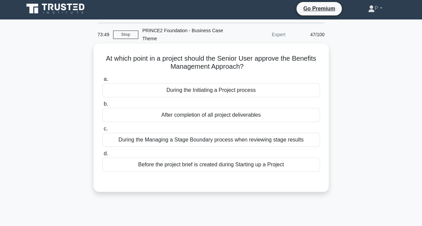
click at [266, 90] on div "During the Initiating a Project process" at bounding box center [210, 90] width 217 height 14
click at [102, 82] on input "a. During the Initiating a Project process" at bounding box center [102, 79] width 0 height 4
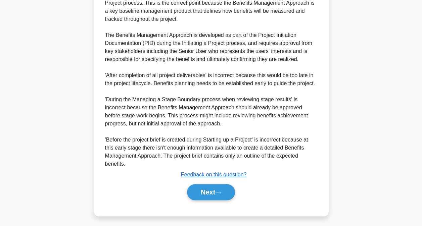
scroll to position [211, 0]
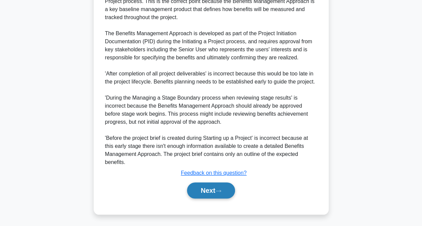
click at [223, 188] on button "Next" at bounding box center [211, 191] width 48 height 16
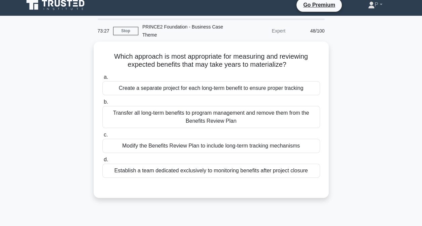
scroll to position [2, 0]
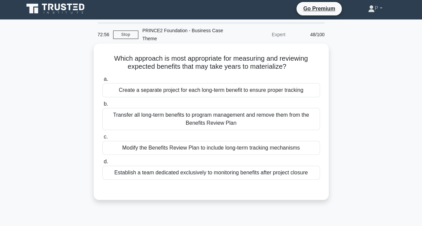
click at [306, 148] on div "Modify the Benefits Review Plan to include long-term tracking mechanisms" at bounding box center [210, 148] width 217 height 14
click at [102, 139] on input "c. Modify the Benefits Review Plan to include long-term tracking mechanisms" at bounding box center [102, 137] width 0 height 4
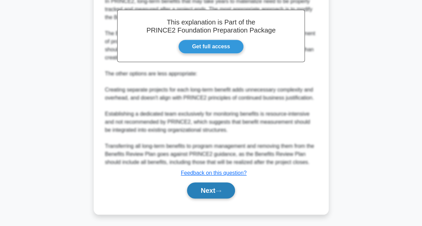
click at [218, 186] on button "Next" at bounding box center [211, 191] width 48 height 16
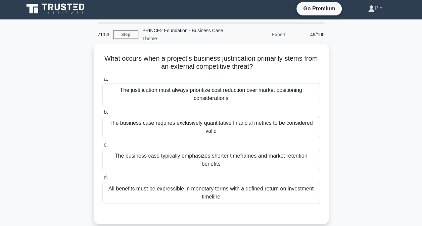
click at [309, 156] on div "The business case typically emphasizes shorter timeframes and market retention …" at bounding box center [210, 160] width 217 height 22
click at [102, 147] on input "c. The business case typically emphasizes shorter timeframes and market retenti…" at bounding box center [102, 145] width 0 height 4
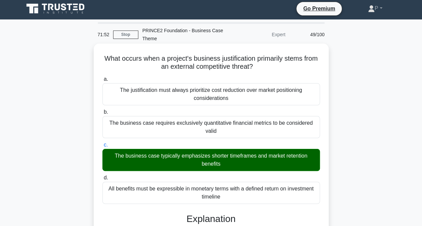
scroll to position [203, 0]
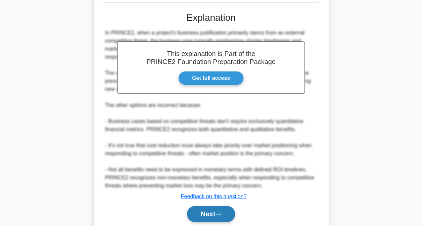
click at [222, 211] on button "Next" at bounding box center [211, 214] width 48 height 16
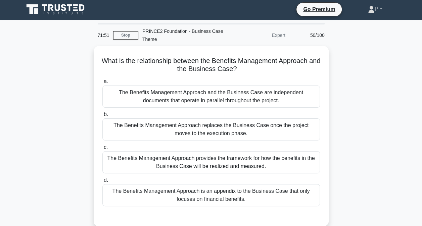
scroll to position [0, 0]
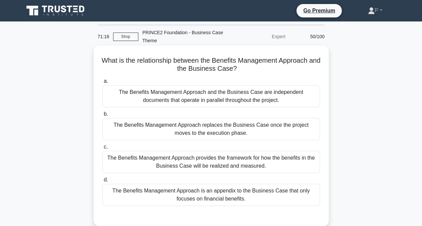
click at [256, 160] on div "The Benefits Management Approach provides the framework for how the benefits in…" at bounding box center [210, 162] width 217 height 22
click at [102, 149] on input "c. The Benefits Management Approach provides the framework for how the benefits…" at bounding box center [102, 147] width 0 height 4
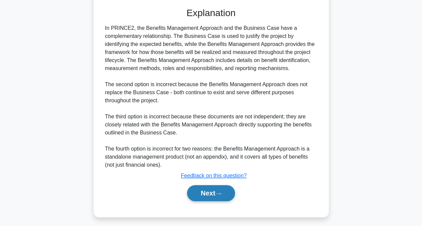
scroll to position [211, 0]
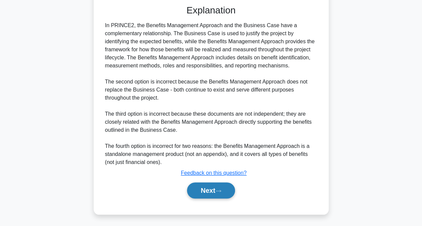
click at [226, 188] on button "Next" at bounding box center [211, 191] width 48 height 16
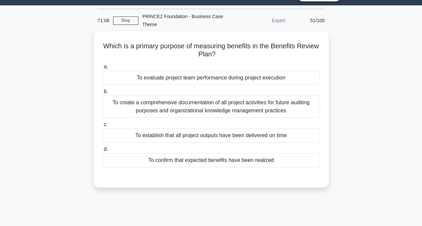
scroll to position [0, 0]
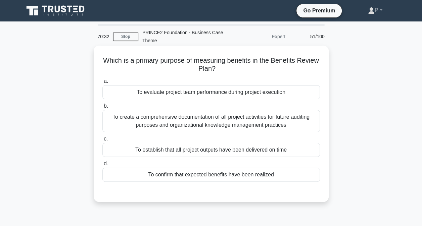
click at [292, 174] on div "To confirm that expected benefits have been realized" at bounding box center [210, 175] width 217 height 14
click at [102, 166] on input "d. To confirm that expected benefits have been realized" at bounding box center [102, 164] width 0 height 4
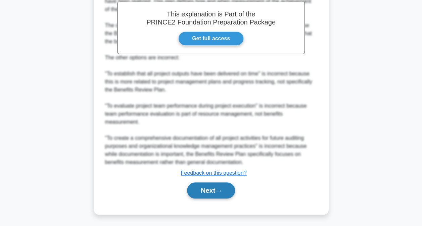
click at [219, 187] on button "Next" at bounding box center [211, 191] width 48 height 16
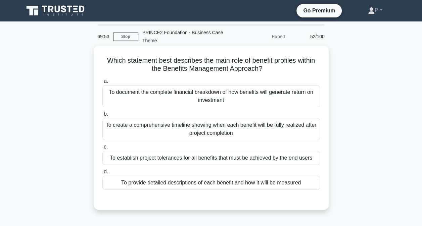
click at [299, 184] on div "To provide detailed descriptions of each benefit and how it will be measured" at bounding box center [210, 183] width 217 height 14
click at [102, 174] on input "d. To provide detailed descriptions of each benefit and how it will be measured" at bounding box center [102, 172] width 0 height 4
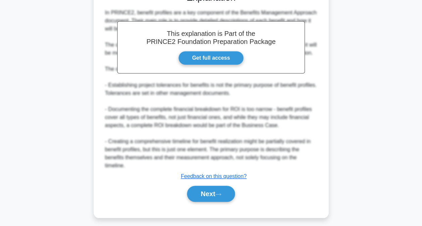
scroll to position [211, 0]
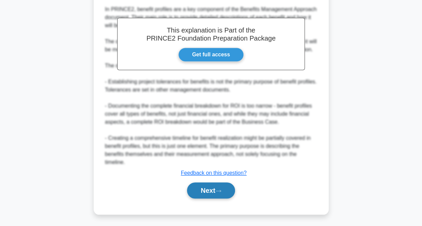
click at [227, 193] on button "Next" at bounding box center [211, 191] width 48 height 16
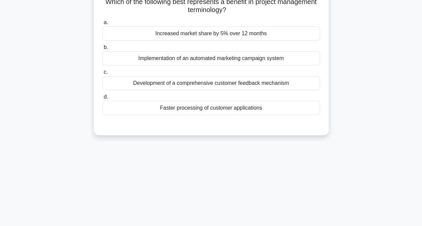
scroll to position [0, 0]
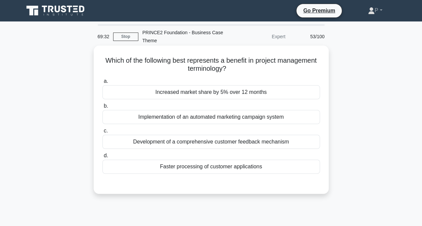
click at [286, 91] on div "Increased market share by 5% over 12 months" at bounding box center [210, 92] width 217 height 14
click at [102, 84] on input "a. Increased market share by 5% over 12 months" at bounding box center [102, 81] width 0 height 4
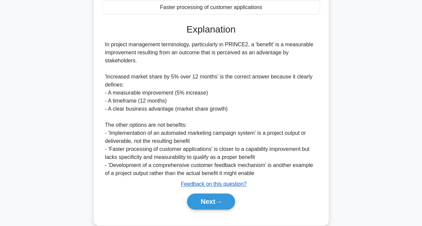
scroll to position [170, 0]
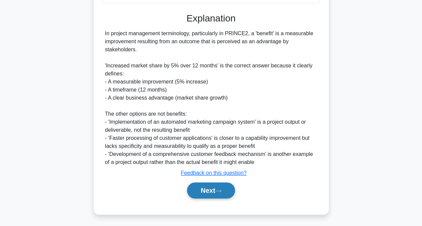
click at [228, 188] on button "Next" at bounding box center [211, 191] width 48 height 16
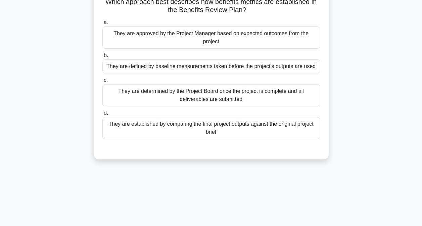
scroll to position [0, 0]
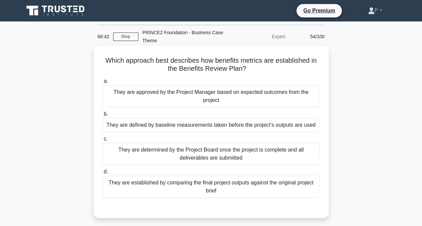
click at [291, 99] on div "They are approved by the Project Manager based on expected outcomes from the pr…" at bounding box center [210, 96] width 217 height 22
click at [102, 84] on input "a. They are approved by the Project Manager based on expected outcomes from the…" at bounding box center [102, 81] width 0 height 4
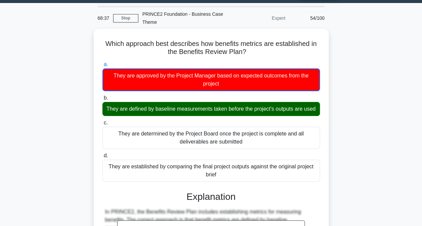
scroll to position [34, 0]
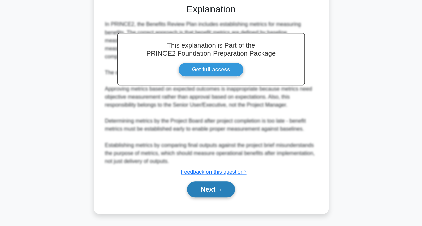
click at [217, 189] on button "Next" at bounding box center [211, 190] width 48 height 16
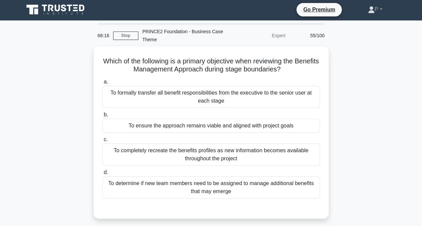
scroll to position [0, 0]
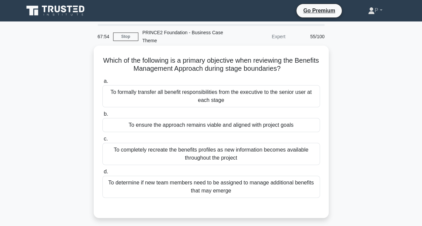
click at [254, 124] on div "To ensure the approach remains viable and aligned with project goals" at bounding box center [210, 125] width 217 height 14
click at [102, 116] on input "b. To ensure the approach remains viable and aligned with project goals" at bounding box center [102, 114] width 0 height 4
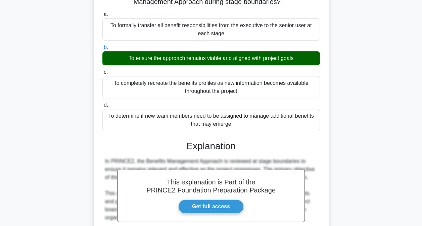
scroll to position [235, 0]
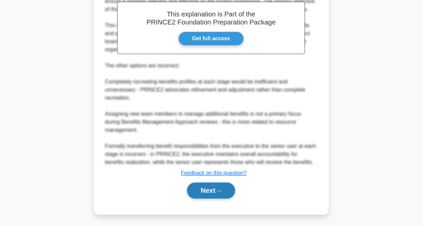
click at [221, 191] on icon at bounding box center [218, 191] width 6 height 4
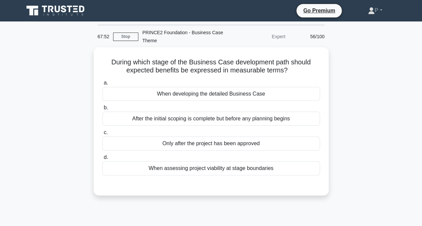
scroll to position [0, 0]
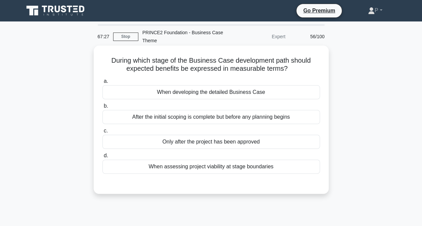
click at [288, 91] on div "When developing the detailed Business Case" at bounding box center [210, 92] width 217 height 14
click at [102, 84] on input "a. When developing the detailed Business Case" at bounding box center [102, 81] width 0 height 4
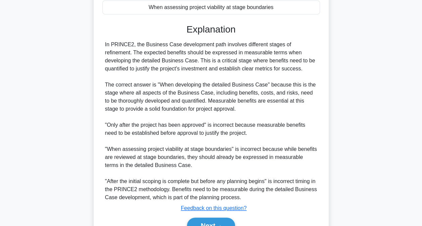
scroll to position [195, 0]
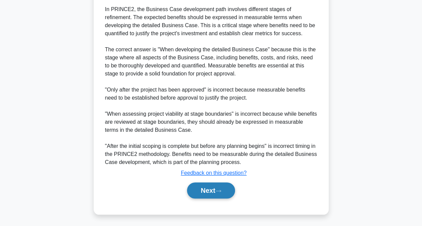
click at [215, 191] on button "Next" at bounding box center [211, 191] width 48 height 16
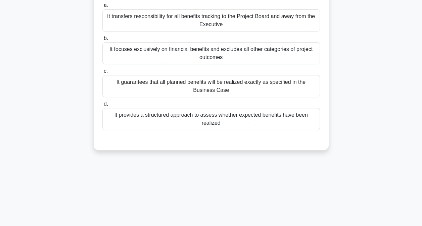
scroll to position [2, 0]
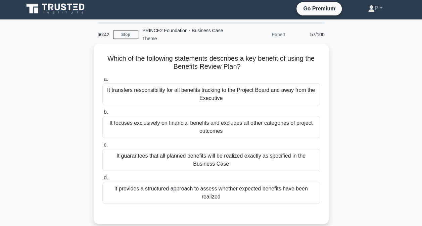
click at [296, 189] on div "It provides a structured approach to assess whether expected benefits have been…" at bounding box center [210, 193] width 217 height 22
click at [102, 180] on input "d. It provides a structured approach to assess whether expected benefits have b…" at bounding box center [102, 178] width 0 height 4
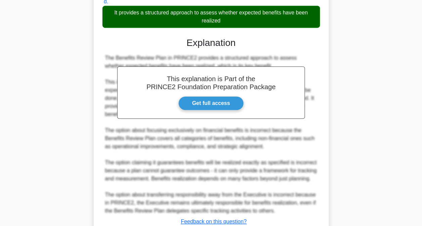
scroll to position [227, 0]
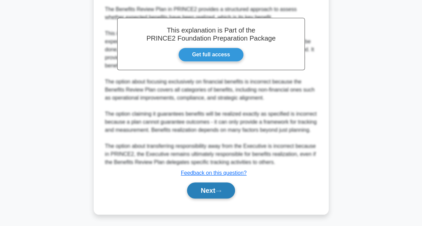
click at [215, 188] on button "Next" at bounding box center [211, 191] width 48 height 16
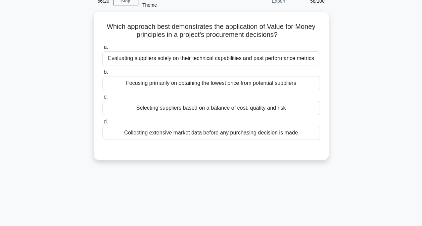
scroll to position [2, 0]
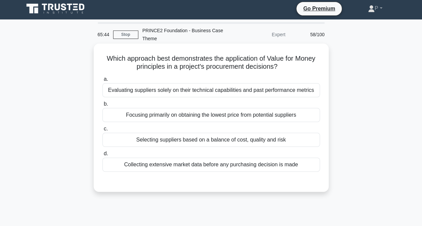
click at [309, 139] on div "Selecting suppliers based on a balance of cost, quality and risk" at bounding box center [210, 140] width 217 height 14
click at [102, 131] on input "c. Selecting suppliers based on a balance of cost, quality and risk" at bounding box center [102, 129] width 0 height 4
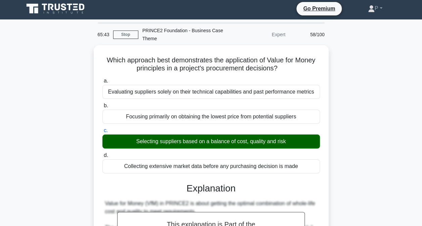
scroll to position [170, 0]
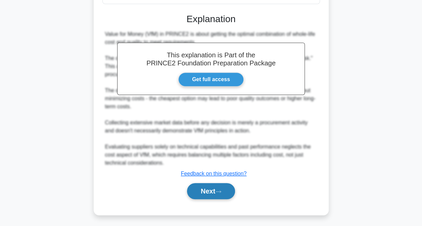
click at [208, 193] on button "Next" at bounding box center [211, 191] width 48 height 16
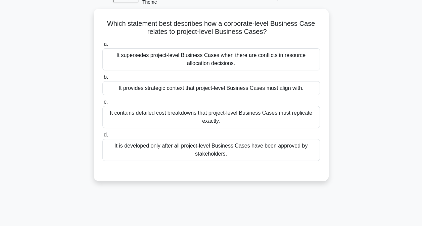
scroll to position [2, 0]
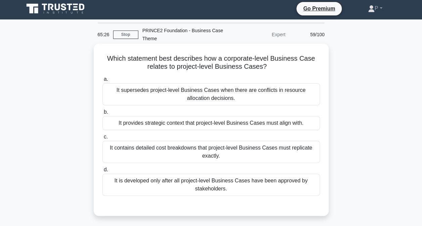
click at [279, 122] on div "It provides strategic context that project-level Business Cases must align with." at bounding box center [210, 123] width 217 height 14
click at [102, 114] on input "b. It provides strategic context that project-level Business Cases must align w…" at bounding box center [102, 112] width 0 height 4
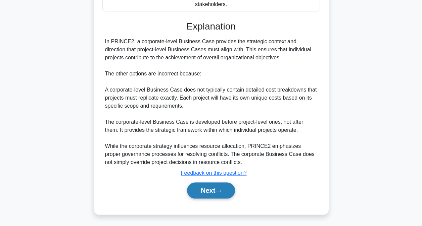
click at [215, 190] on button "Next" at bounding box center [211, 191] width 48 height 16
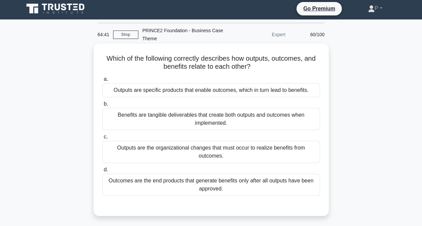
click at [299, 90] on div "Outputs are specific products that enable outcomes, which in turn lead to benef…" at bounding box center [210, 90] width 217 height 14
click at [102, 82] on input "a. Outputs are specific products that enable outcomes, which in turn lead to be…" at bounding box center [102, 79] width 0 height 4
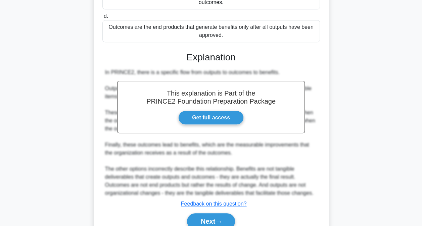
scroll to position [170, 0]
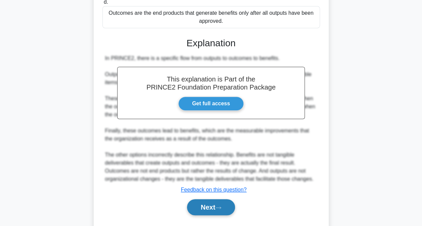
click at [221, 207] on icon at bounding box center [218, 208] width 6 height 4
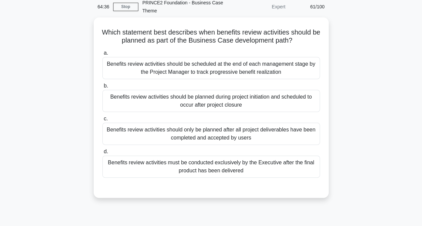
scroll to position [0, 0]
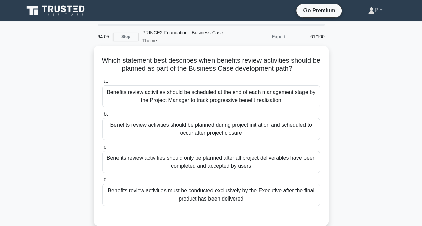
click at [292, 98] on div "Benefits review activities should be scheduled at the end of each management st…" at bounding box center [210, 96] width 217 height 22
click at [102, 84] on input "a. Benefits review activities should be scheduled at the end of each management…" at bounding box center [102, 81] width 0 height 4
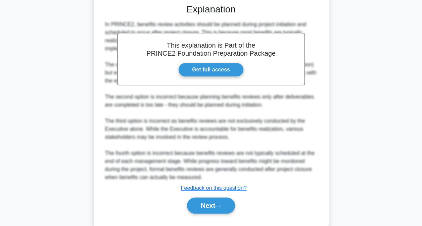
scroll to position [228, 0]
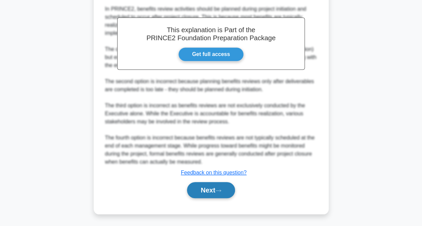
click at [230, 190] on button "Next" at bounding box center [211, 190] width 48 height 16
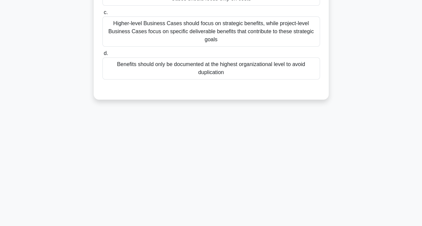
scroll to position [0, 0]
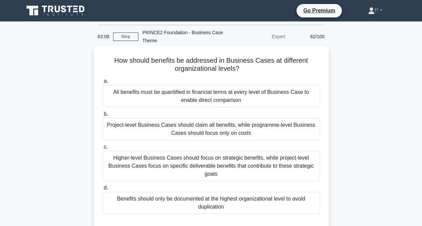
click at [275, 164] on div "Higher-level Business Cases should focus on strategic benefits, while project-l…" at bounding box center [210, 166] width 217 height 30
click at [102, 149] on input "c. Higher-level Business Cases should focus on strategic benefits, while projec…" at bounding box center [102, 147] width 0 height 4
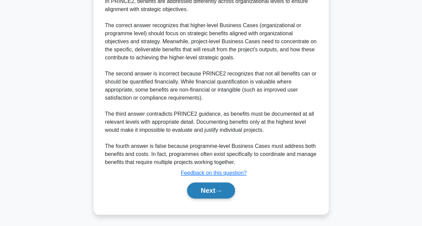
click at [221, 190] on icon at bounding box center [218, 191] width 6 height 4
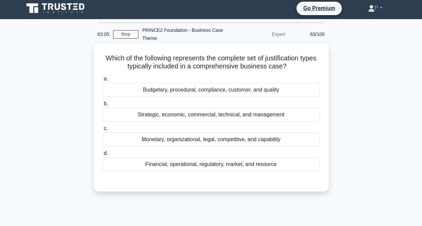
scroll to position [2, 0]
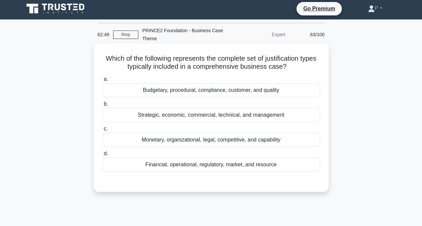
click at [283, 164] on div "Financial, operational, regulatory, market, and resource" at bounding box center [210, 165] width 217 height 14
click at [102, 156] on input "d. Financial, operational, regulatory, market, and resource" at bounding box center [102, 154] width 0 height 4
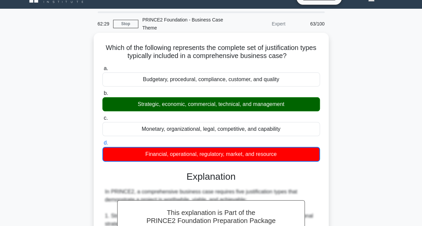
scroll to position [0, 0]
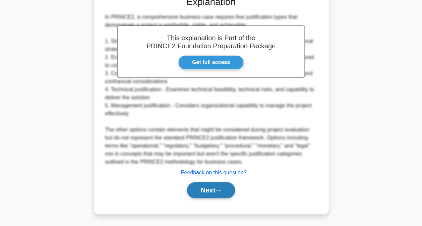
click at [217, 191] on button "Next" at bounding box center [211, 190] width 48 height 16
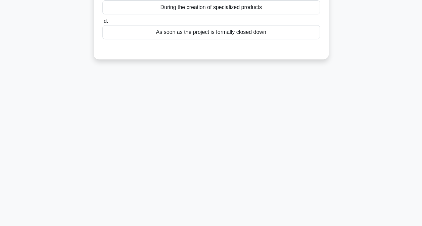
scroll to position [2, 0]
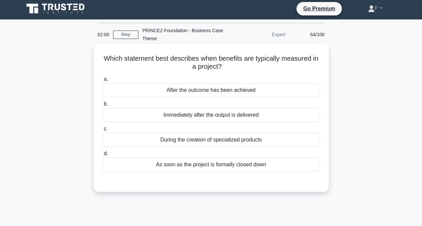
click at [291, 114] on div "Immediately after the output is delivered" at bounding box center [210, 115] width 217 height 14
click at [102, 106] on input "b. Immediately after the output is delivered" at bounding box center [102, 104] width 0 height 4
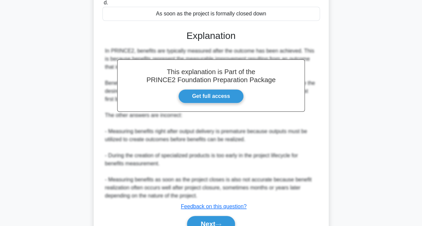
scroll to position [170, 0]
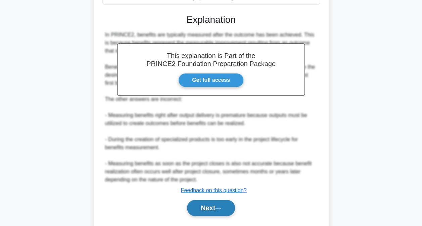
click at [217, 208] on button "Next" at bounding box center [211, 208] width 48 height 16
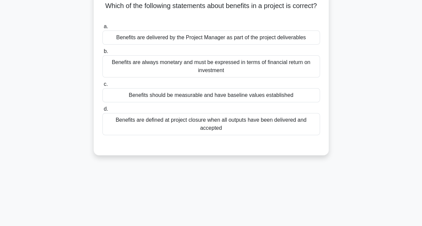
scroll to position [2, 0]
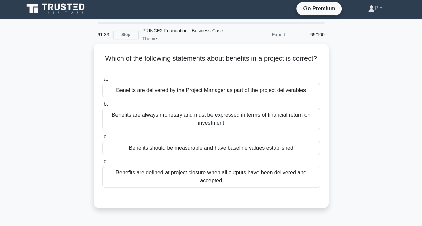
click at [288, 150] on div "Benefits should be measurable and have baseline values established" at bounding box center [210, 148] width 217 height 14
click at [102, 139] on input "c. Benefits should be measurable and have baseline values established" at bounding box center [102, 137] width 0 height 4
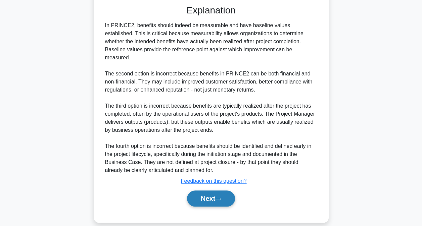
click at [221, 197] on icon at bounding box center [218, 199] width 6 height 4
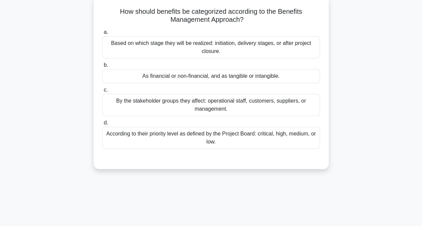
scroll to position [0, 0]
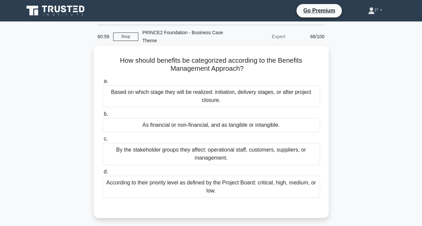
click at [297, 126] on div "As financial or non-financial, and as tangible or intangible." at bounding box center [210, 125] width 217 height 14
click at [102, 116] on input "b. As financial or non-financial, and as tangible or intangible." at bounding box center [102, 114] width 0 height 4
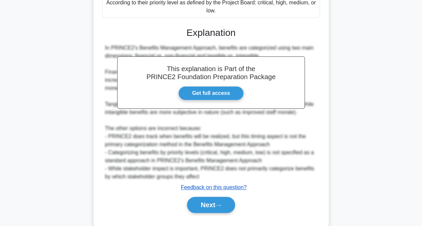
scroll to position [195, 0]
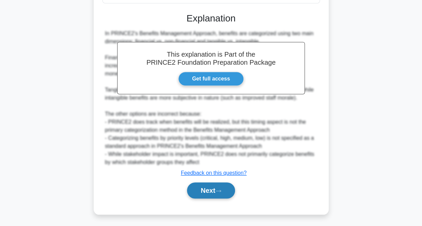
click at [225, 185] on button "Next" at bounding box center [211, 191] width 48 height 16
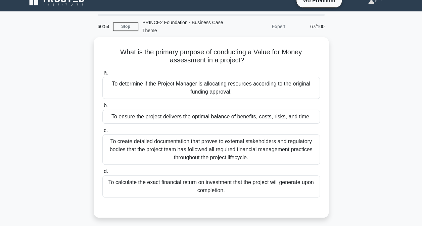
scroll to position [0, 0]
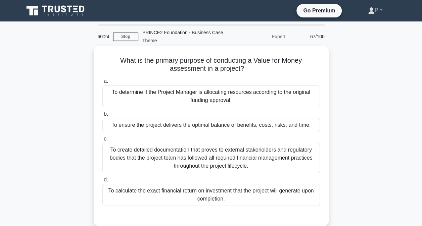
click at [292, 125] on div "To ensure the project delivers the optimal balance of benefits, costs, risks, a…" at bounding box center [210, 125] width 217 height 14
click at [102, 116] on input "b. To ensure the project delivers the optimal balance of benefits, costs, risks…" at bounding box center [102, 114] width 0 height 4
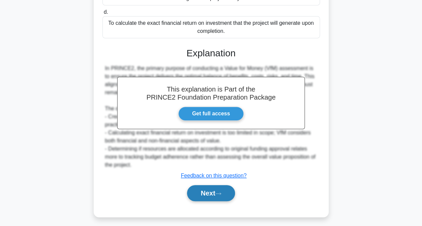
click at [218, 191] on button "Next" at bounding box center [211, 193] width 48 height 16
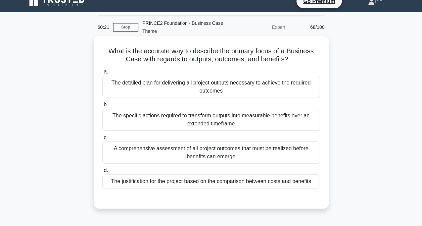
scroll to position [3, 0]
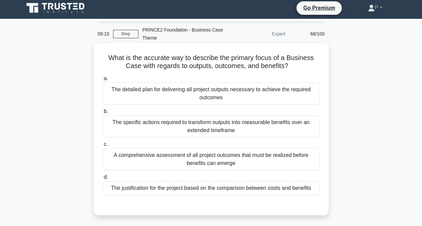
click at [296, 156] on div "A comprehensive assessment of all project outcomes that must be realized before…" at bounding box center [210, 159] width 217 height 22
click at [102, 147] on input "c. A comprehensive assessment of all project outcomes that must be realized bef…" at bounding box center [102, 144] width 0 height 4
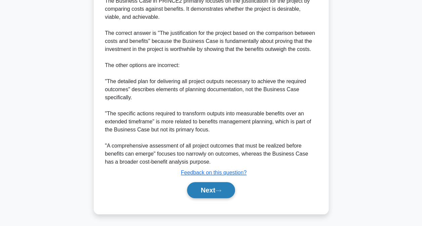
click at [230, 192] on button "Next" at bounding box center [211, 190] width 48 height 16
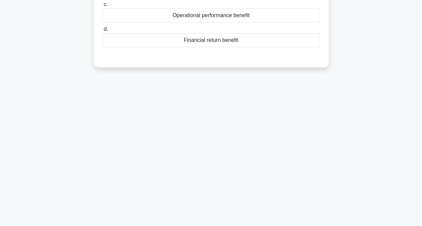
scroll to position [2, 0]
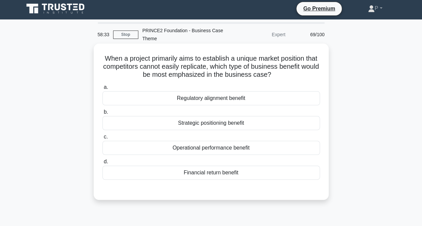
click at [297, 123] on div "Strategic positioning benefit" at bounding box center [210, 123] width 217 height 14
click at [102, 114] on input "b. Strategic positioning benefit" at bounding box center [102, 112] width 0 height 4
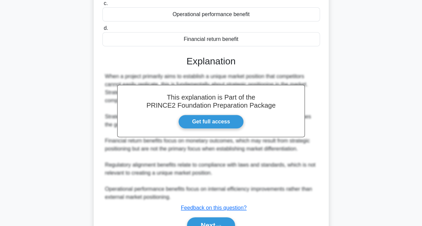
scroll to position [136, 0]
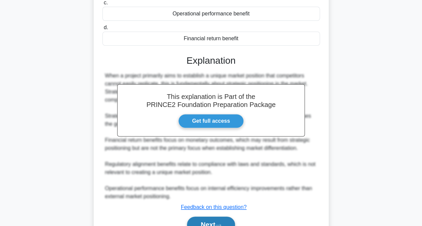
click at [220, 222] on button "Next" at bounding box center [211, 225] width 48 height 16
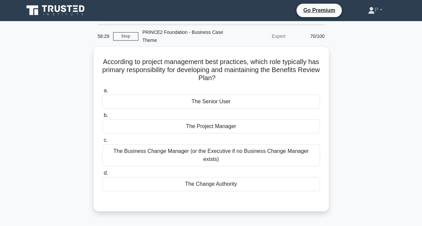
scroll to position [0, 0]
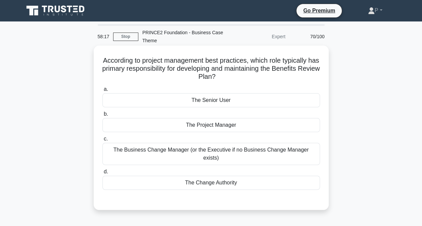
click at [266, 123] on div "The Project Manager" at bounding box center [210, 125] width 217 height 14
click at [102, 116] on input "b. The Project Manager" at bounding box center [102, 114] width 0 height 4
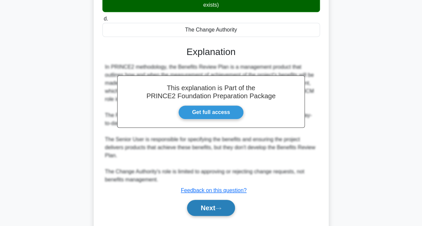
scroll to position [163, 0]
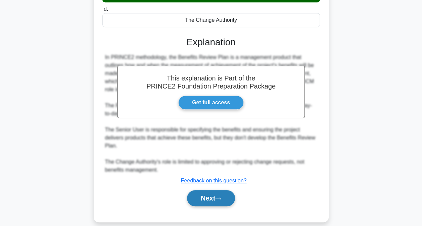
click at [204, 191] on button "Next" at bounding box center [211, 198] width 48 height 16
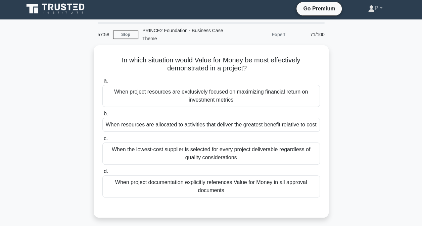
scroll to position [0, 0]
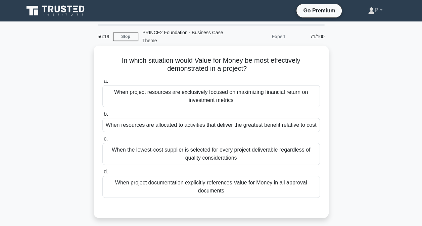
click at [289, 126] on div "When resources are allocated to activities that deliver the greatest benefit re…" at bounding box center [210, 125] width 217 height 14
click at [102, 116] on input "b. When resources are allocated to activities that deliver the greatest benefit…" at bounding box center [102, 114] width 0 height 4
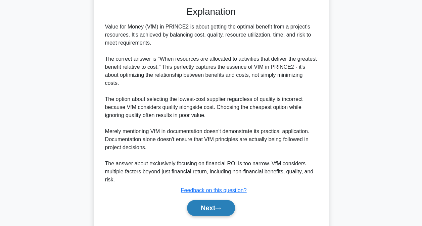
click at [217, 213] on button "Next" at bounding box center [211, 208] width 48 height 16
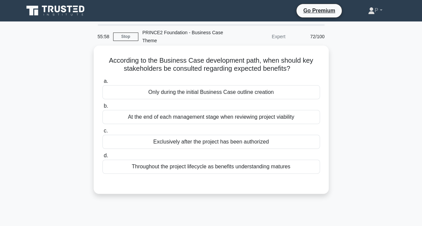
click at [298, 166] on div "Throughout the project lifecycle as benefits understanding matures" at bounding box center [210, 167] width 217 height 14
click at [102, 158] on input "d. Throughout the project lifecycle as benefits understanding matures" at bounding box center [102, 156] width 0 height 4
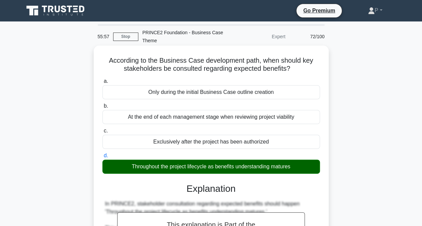
scroll to position [179, 0]
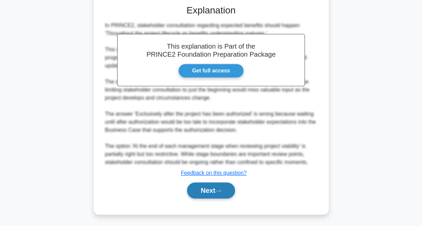
click at [226, 191] on button "Next" at bounding box center [211, 191] width 48 height 16
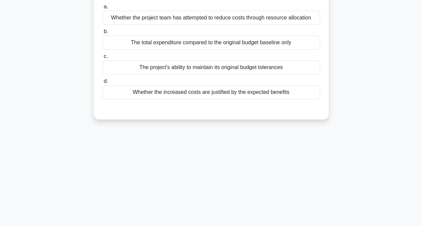
scroll to position [2, 0]
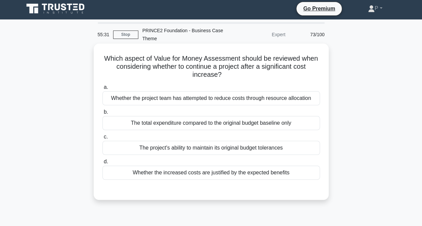
click at [293, 168] on div "Whether the increased costs are justified by the expected benefits" at bounding box center [210, 173] width 217 height 14
click at [102, 164] on input "d. Whether the increased costs are justified by the expected benefits" at bounding box center [102, 162] width 0 height 4
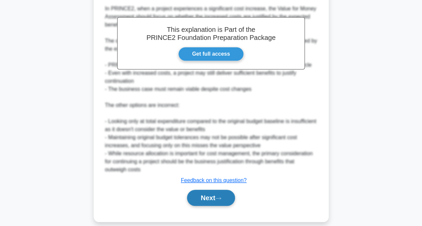
click at [221, 198] on icon at bounding box center [218, 199] width 6 height 4
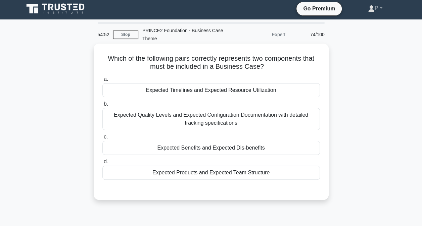
click at [286, 146] on div "Expected Benefits and Expected Dis-benefits" at bounding box center [210, 148] width 217 height 14
click at [102, 139] on input "c. Expected Benefits and Expected Dis-benefits" at bounding box center [102, 137] width 0 height 4
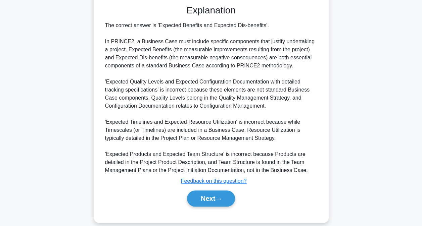
scroll to position [195, 0]
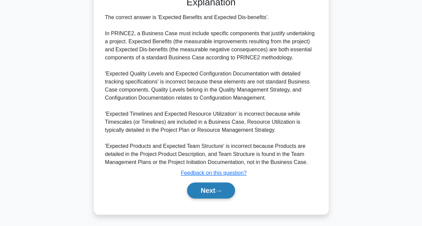
click at [226, 188] on button "Next" at bounding box center [211, 191] width 48 height 16
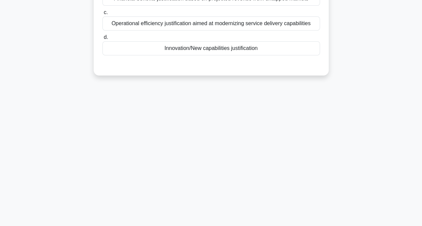
scroll to position [0, 0]
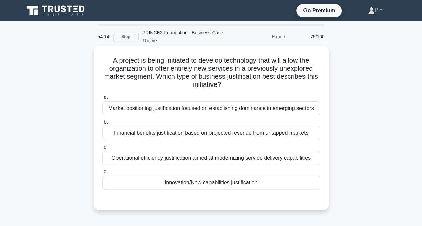
click at [309, 107] on div "Market positioning justification focused on establishing dominance in emerging …" at bounding box center [210, 108] width 217 height 14
click at [102, 100] on input "a. Market positioning justification focused on establishing dominance in emergi…" at bounding box center [102, 97] width 0 height 4
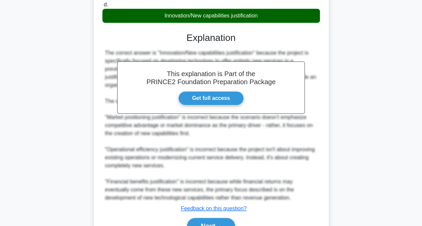
scroll to position [212, 0]
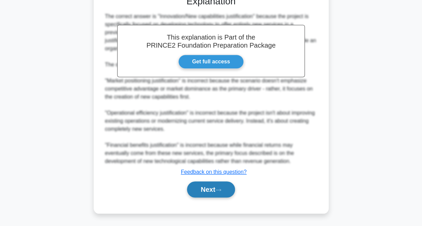
click at [226, 186] on button "Next" at bounding box center [211, 190] width 48 height 16
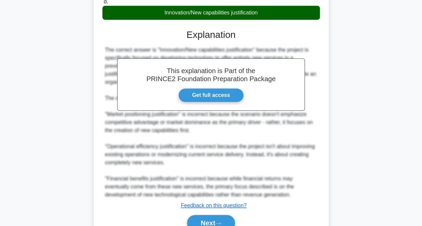
scroll to position [178, 0]
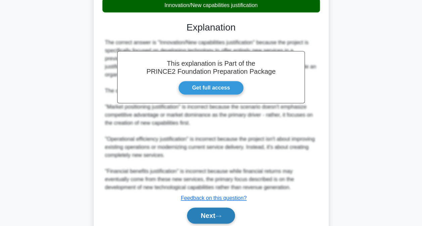
click at [225, 222] on button "Next" at bounding box center [211, 216] width 48 height 16
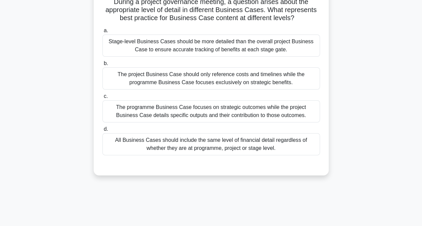
scroll to position [67, 0]
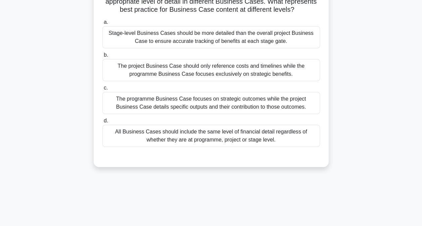
click at [303, 105] on div "The programme Business Case focuses on strategic outcomes while the project Bus…" at bounding box center [210, 103] width 217 height 22
click at [102, 90] on input "c. The programme Business Case focuses on strategic outcomes while the project …" at bounding box center [102, 88] width 0 height 4
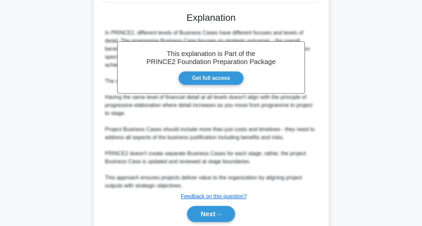
scroll to position [235, 0]
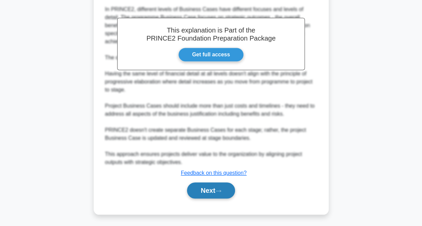
click at [199, 189] on button "Next" at bounding box center [211, 191] width 48 height 16
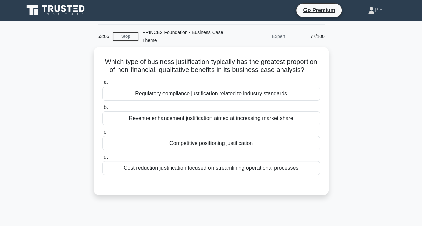
scroll to position [0, 0]
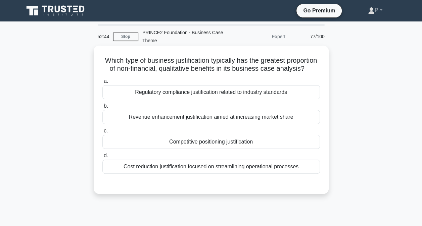
click at [257, 99] on div "Regulatory compliance justification related to industry standards" at bounding box center [210, 92] width 217 height 14
click at [102, 84] on input "a. Regulatory compliance justification related to industry standards" at bounding box center [102, 81] width 0 height 4
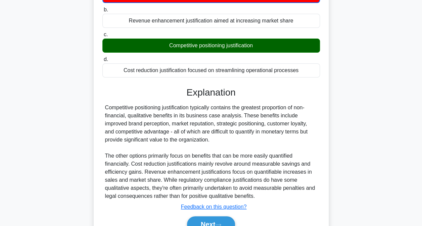
scroll to position [139, 0]
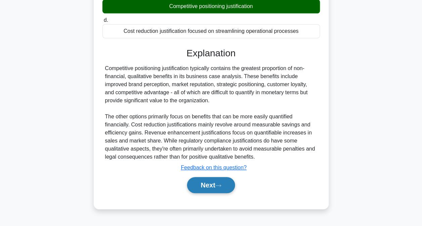
click at [218, 188] on icon at bounding box center [218, 186] width 6 height 4
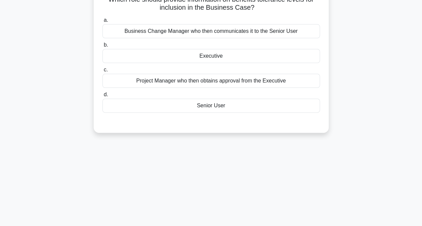
scroll to position [0, 0]
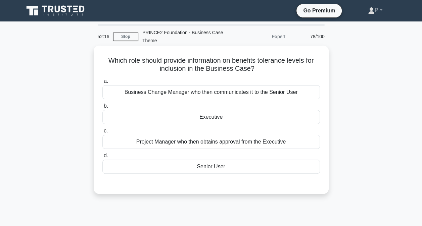
click at [294, 117] on div "Executive" at bounding box center [210, 117] width 217 height 14
click at [102, 108] on input "b. Executive" at bounding box center [102, 106] width 0 height 4
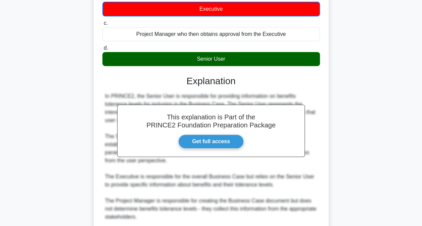
scroll to position [188, 0]
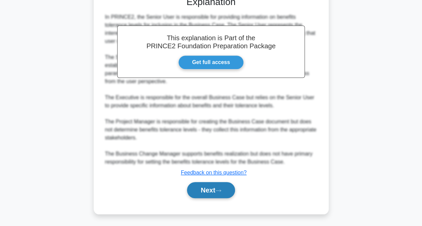
click at [203, 192] on button "Next" at bounding box center [211, 190] width 48 height 16
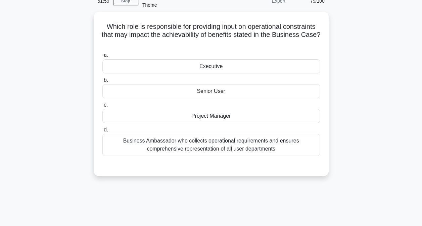
scroll to position [2, 0]
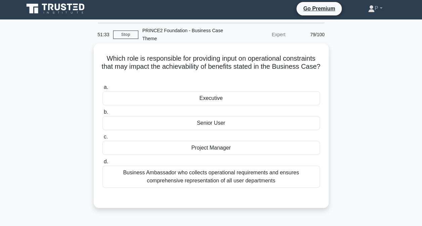
click at [292, 180] on div "Business Ambassador who collects operational requirements and ensures comprehen…" at bounding box center [210, 177] width 217 height 22
click at [102, 164] on input "d. Business Ambassador who collects operational requirements and ensures compre…" at bounding box center [102, 162] width 0 height 4
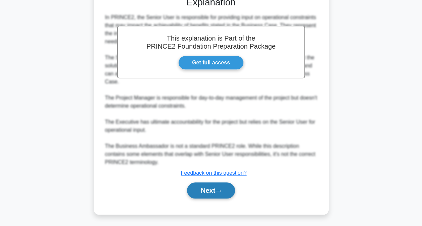
click at [206, 187] on button "Next" at bounding box center [211, 191] width 48 height 16
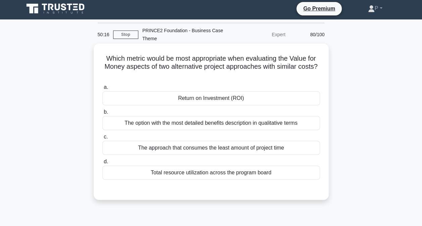
click at [255, 98] on div "Return on Investment (ROI)" at bounding box center [210, 98] width 217 height 14
click at [102, 90] on input "a. Return on Investment (ROI)" at bounding box center [102, 87] width 0 height 4
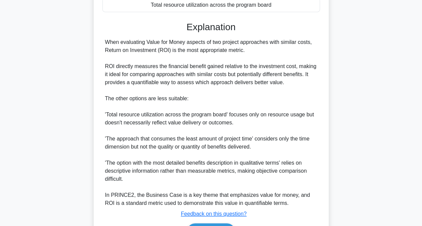
scroll to position [211, 0]
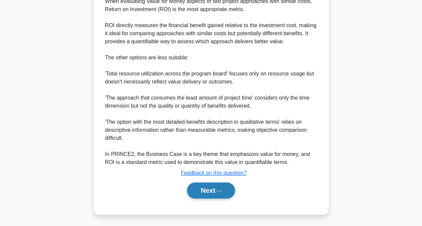
click at [213, 192] on button "Next" at bounding box center [211, 191] width 48 height 16
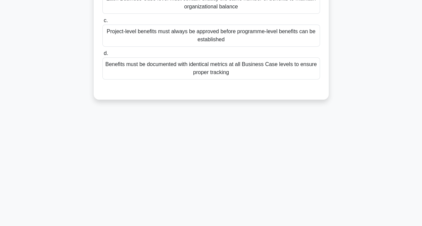
drag, startPoint x: 213, startPoint y: 193, endPoint x: 274, endPoint y: 243, distance: 79.4
click at [274, 226] on html "Go Premium P" at bounding box center [211, 45] width 422 height 362
click at [192, 175] on div "48:27 Stop PRINCE2 Foundation - Business Case Theme Expert 81/100 In a large or…" at bounding box center [211, 56] width 383 height 336
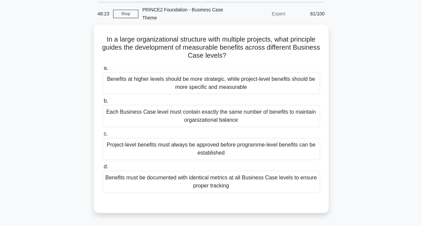
scroll to position [34, 0]
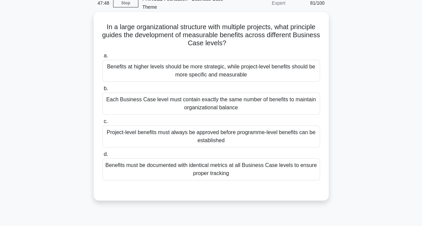
click at [293, 73] on div "Benefits at higher levels should be more strategic, while project-level benefit…" at bounding box center [210, 71] width 217 height 22
click at [102, 58] on input "a. Benefits at higher levels should be more strategic, while project-level bene…" at bounding box center [102, 56] width 0 height 4
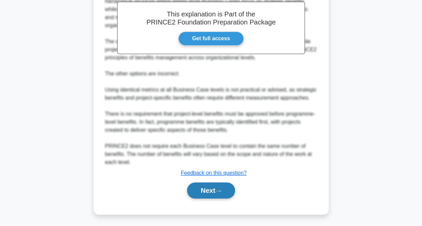
click at [218, 184] on button "Next" at bounding box center [211, 191] width 48 height 16
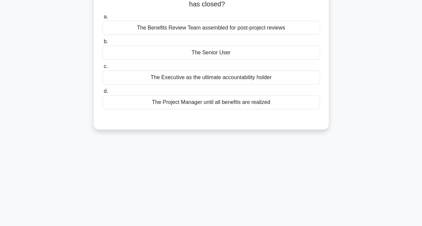
scroll to position [0, 0]
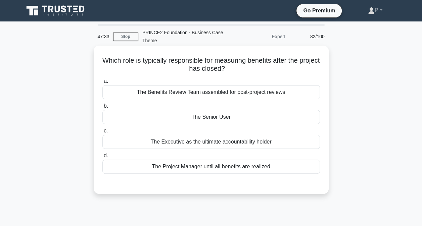
click at [276, 91] on div "The Benefits Review Team assembled for post-project reviews" at bounding box center [210, 92] width 217 height 14
click at [102, 84] on input "a. The Benefits Review Team assembled for post-project reviews" at bounding box center [102, 81] width 0 height 4
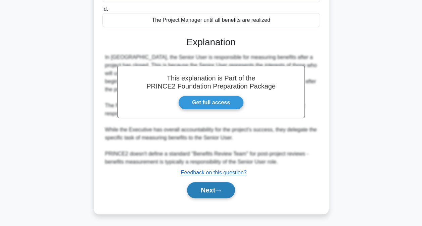
click at [209, 191] on button "Next" at bounding box center [211, 190] width 48 height 16
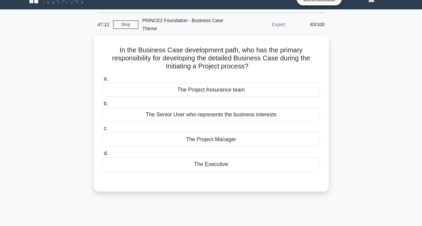
scroll to position [2, 0]
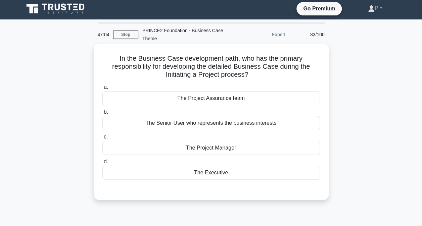
click at [244, 172] on div "The Executive" at bounding box center [210, 173] width 217 height 14
click at [102, 164] on input "d. The Executive" at bounding box center [102, 162] width 0 height 4
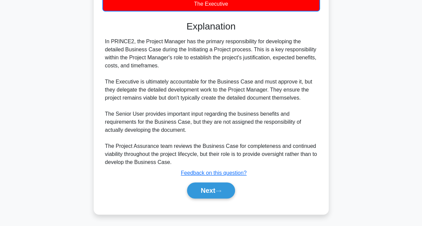
scroll to position [172, 0]
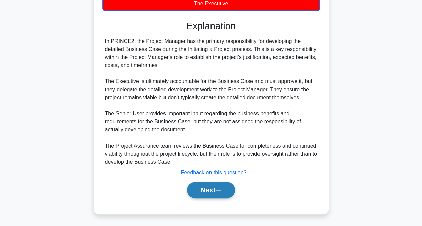
click at [224, 195] on button "Next" at bounding box center [211, 190] width 48 height 16
click at [217, 190] on button "Next" at bounding box center [211, 190] width 48 height 16
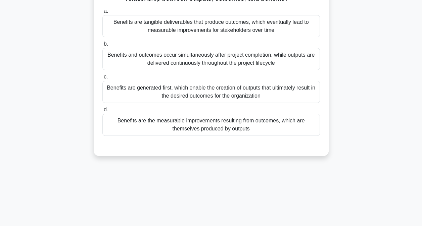
scroll to position [0, 0]
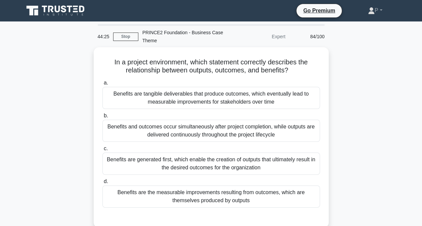
click at [356, 134] on div "In a project environment, which statement correctly describes the relationship …" at bounding box center [211, 141] width 383 height 189
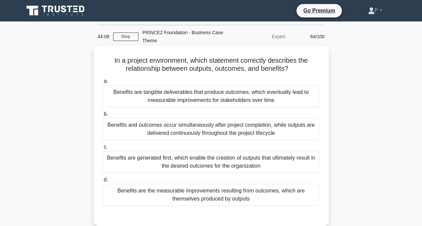
click at [229, 197] on div "Benefits are the measurable improvements resulting from outcomes, which are the…" at bounding box center [210, 195] width 217 height 22
click at [102, 182] on input "d. Benefits are the measurable improvements resulting from outcomes, which are …" at bounding box center [102, 180] width 0 height 4
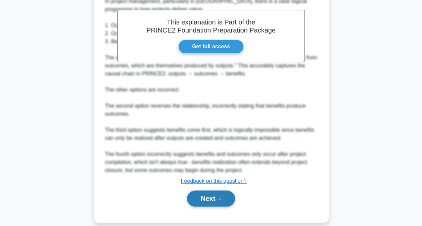
click at [205, 194] on button "Next" at bounding box center [211, 199] width 48 height 16
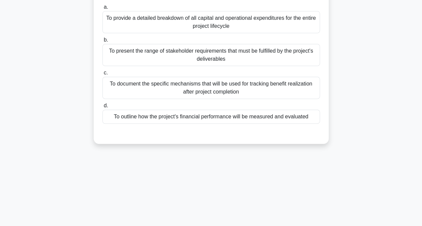
scroll to position [2, 0]
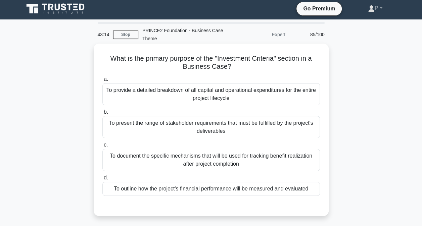
click at [297, 191] on div "To outline how the project's financial performance will be measured and evaluat…" at bounding box center [210, 189] width 217 height 14
click at [102, 180] on input "d. To outline how the project's financial performance will be measured and eval…" at bounding box center [102, 178] width 0 height 4
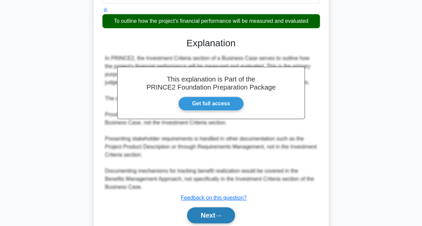
click at [219, 219] on button "Next" at bounding box center [211, 215] width 48 height 16
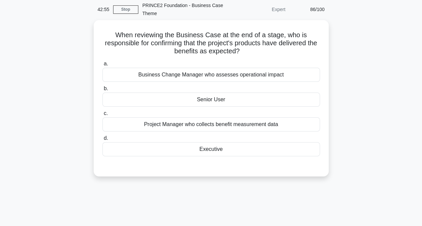
scroll to position [0, 0]
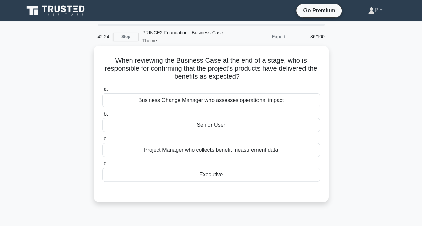
click at [248, 126] on div "Senior User" at bounding box center [210, 125] width 217 height 14
click at [102, 116] on input "b. Senior User" at bounding box center [102, 114] width 0 height 4
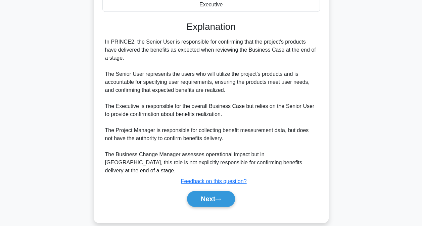
scroll to position [170, 0]
drag, startPoint x: 223, startPoint y: 189, endPoint x: 226, endPoint y: 189, distance: 3.4
click at [221, 197] on icon at bounding box center [218, 199] width 6 height 4
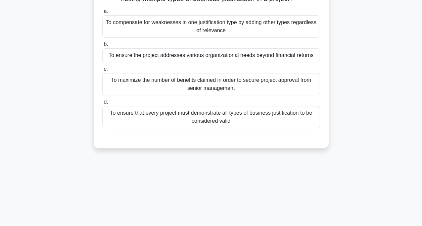
scroll to position [0, 0]
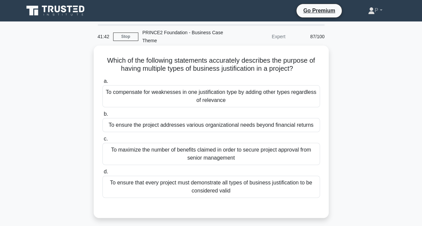
click at [260, 187] on div "To ensure that every project must demonstrate all types of business justificati…" at bounding box center [210, 187] width 217 height 22
click at [102, 174] on input "d. To ensure that every project must demonstrate all types of business justific…" at bounding box center [102, 172] width 0 height 4
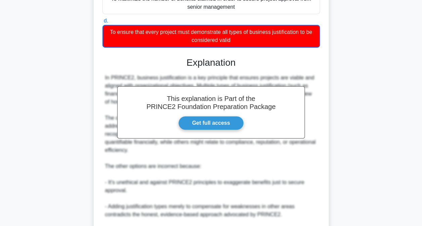
scroll to position [201, 0]
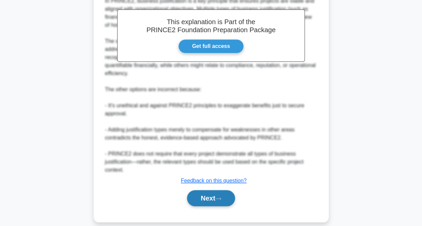
click at [205, 193] on button "Next" at bounding box center [211, 198] width 48 height 16
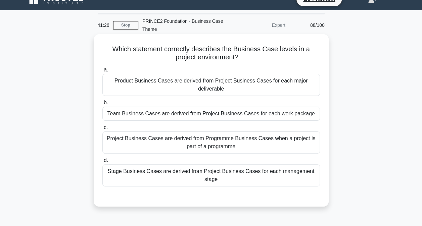
scroll to position [2, 0]
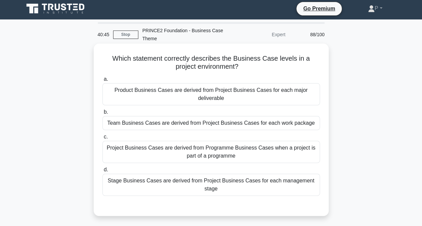
click at [257, 151] on div "Project Business Cases are derived from Programme Business Cases when a project…" at bounding box center [210, 152] width 217 height 22
click at [102, 139] on input "c. Project Business Cases are derived from Programme Business Cases when a proj…" at bounding box center [102, 137] width 0 height 4
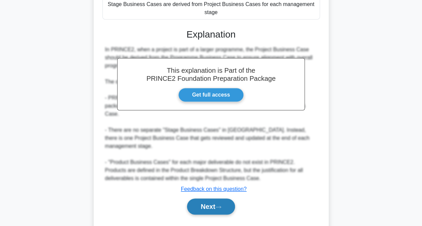
click at [212, 199] on button "Next" at bounding box center [211, 207] width 48 height 16
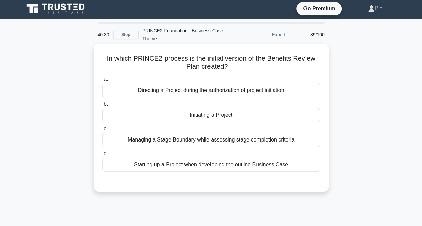
click at [286, 113] on div "Initiating a Project" at bounding box center [210, 115] width 217 height 14
click at [102, 106] on input "b. Initiating a Project" at bounding box center [102, 104] width 0 height 4
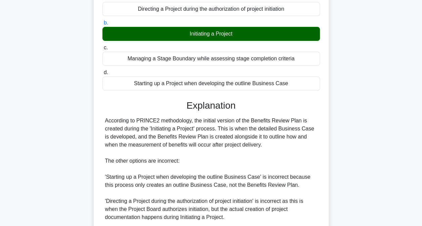
scroll to position [170, 0]
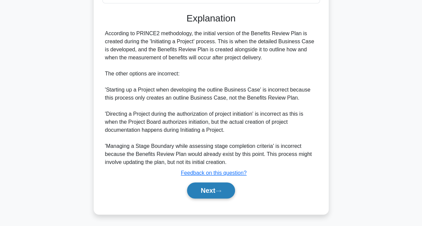
click at [211, 187] on button "Next" at bounding box center [211, 191] width 48 height 16
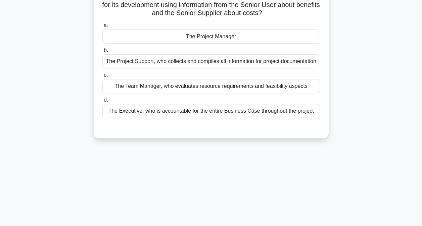
scroll to position [2, 0]
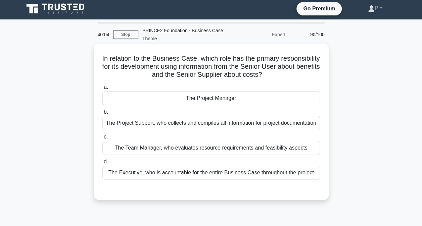
click at [282, 172] on div "The Executive, who is accountable for the entire Business Case throughout the p…" at bounding box center [210, 173] width 217 height 14
click at [102, 164] on input "d. The Executive, who is accountable for the entire Business Case throughout th…" at bounding box center [102, 162] width 0 height 4
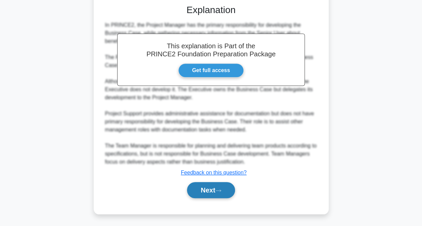
click at [218, 191] on icon at bounding box center [218, 191] width 6 height 4
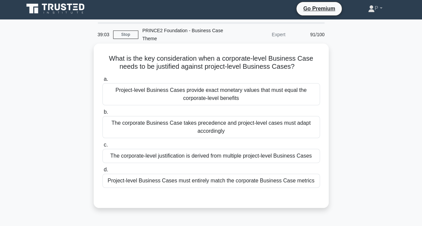
click at [249, 128] on div "The corporate Business Case takes precedence and project-level cases must adapt…" at bounding box center [210, 127] width 217 height 22
click at [102, 114] on input "b. The corporate Business Case takes precedence and project-level cases must ad…" at bounding box center [102, 112] width 0 height 4
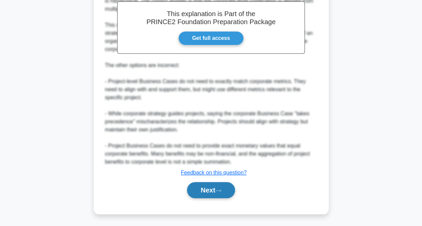
click at [211, 188] on button "Next" at bounding box center [211, 190] width 48 height 16
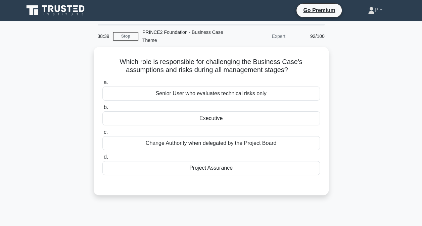
scroll to position [0, 0]
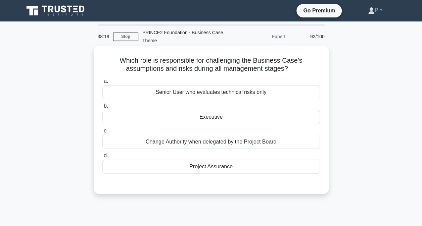
click at [294, 166] on div "Project Assurance" at bounding box center [210, 167] width 217 height 14
click at [102, 158] on input "d. Project Assurance" at bounding box center [102, 156] width 0 height 4
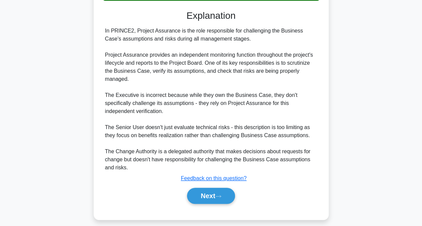
scroll to position [179, 0]
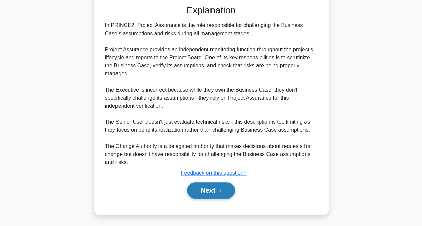
drag, startPoint x: 198, startPoint y: 190, endPoint x: 203, endPoint y: 188, distance: 5.7
click at [198, 190] on button "Next" at bounding box center [211, 191] width 48 height 16
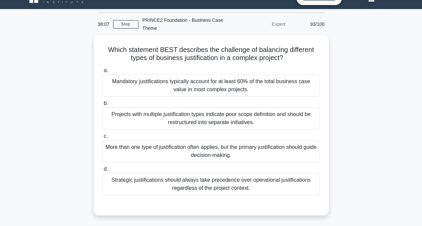
scroll to position [2, 0]
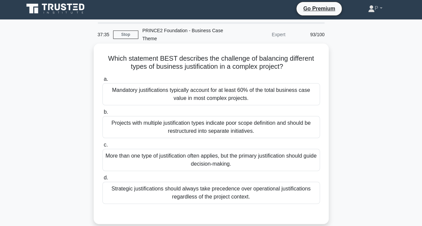
click at [294, 159] on div "More than one type of justification often applies, but the primary justificatio…" at bounding box center [210, 160] width 217 height 22
click at [102, 147] on input "c. More than one type of justification often applies, but the primary justifica…" at bounding box center [102, 145] width 0 height 4
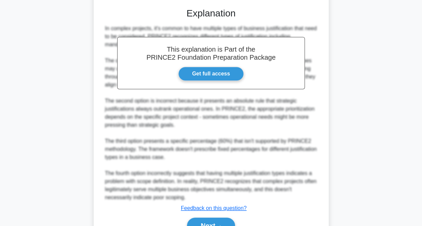
scroll to position [243, 0]
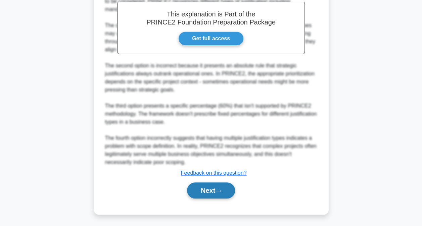
click at [221, 192] on icon at bounding box center [218, 191] width 6 height 4
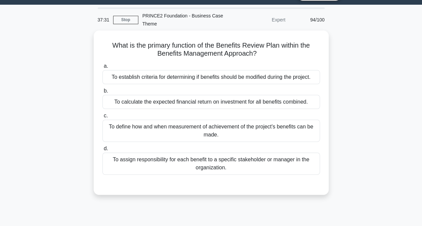
scroll to position [0, 0]
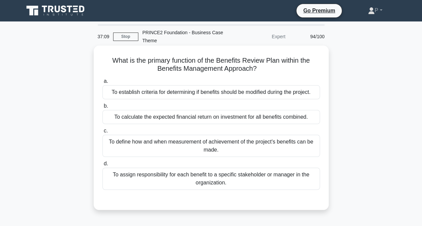
click at [285, 147] on div "To define how and when measurement of achievement of the project's benefits can…" at bounding box center [210, 146] width 217 height 22
click at [102, 133] on input "c. To define how and when measurement of achievement of the project's benefits …" at bounding box center [102, 131] width 0 height 4
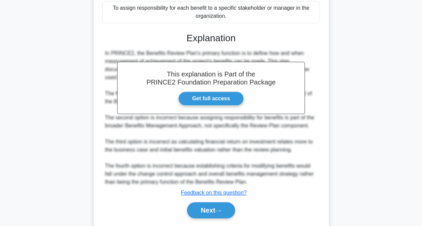
scroll to position [168, 0]
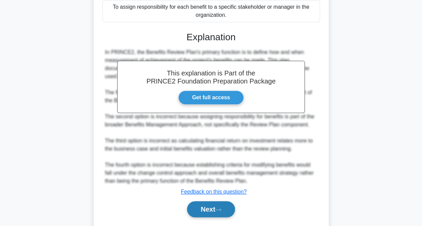
click at [221, 210] on icon at bounding box center [217, 210] width 5 height 2
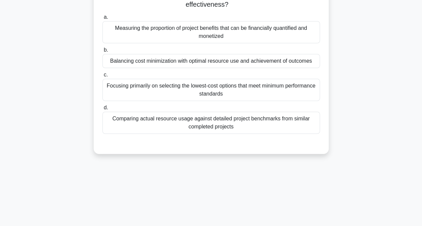
scroll to position [2, 0]
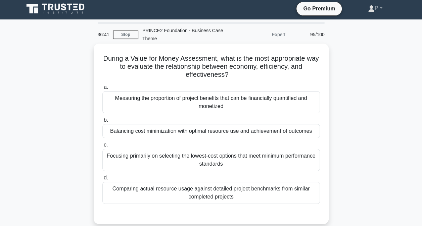
click at [285, 131] on div "Balancing cost minimization with optimal resource use and achievement of outcom…" at bounding box center [210, 131] width 217 height 14
click at [102, 123] on input "b. Balancing cost minimization with optimal resource use and achievement of out…" at bounding box center [102, 120] width 0 height 4
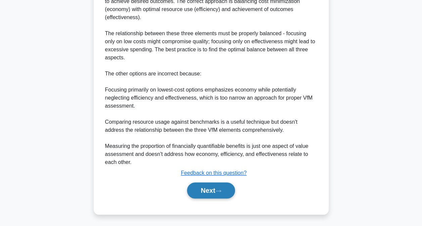
click at [222, 188] on button "Next" at bounding box center [211, 191] width 48 height 16
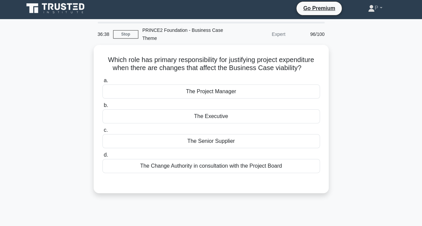
scroll to position [0, 0]
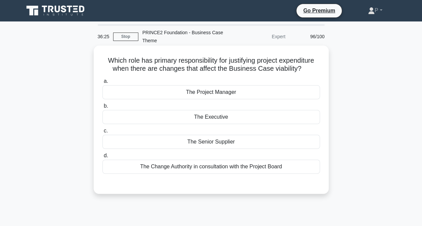
click at [288, 93] on div "The Project Manager" at bounding box center [210, 92] width 217 height 14
click at [102, 84] on input "a. The Project Manager" at bounding box center [102, 81] width 0 height 4
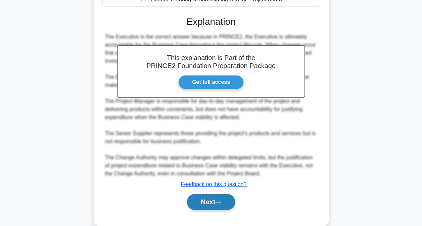
click at [203, 201] on button "Next" at bounding box center [211, 202] width 48 height 16
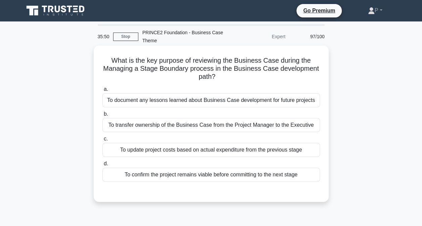
click at [291, 174] on div "To confirm the project remains viable before committing to the next stage" at bounding box center [210, 175] width 217 height 14
click at [102, 166] on input "d. To confirm the project remains viable before committing to the next stage" at bounding box center [102, 164] width 0 height 4
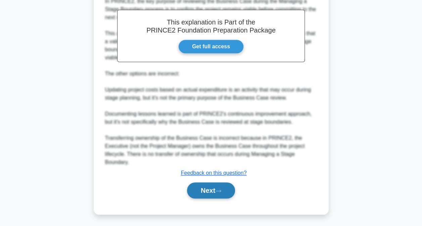
click at [215, 192] on button "Next" at bounding box center [211, 191] width 48 height 16
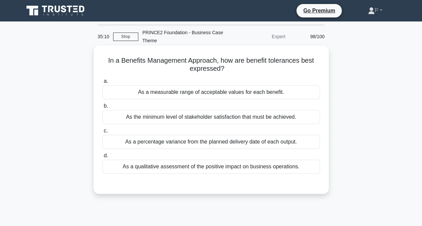
click at [298, 116] on div "As the minimum level of stakeholder satisfaction that must be achieved." at bounding box center [210, 117] width 217 height 14
click at [102, 108] on input "b. As the minimum level of stakeholder satisfaction that must be achieved." at bounding box center [102, 106] width 0 height 4
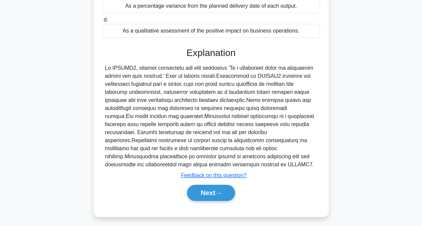
scroll to position [139, 0]
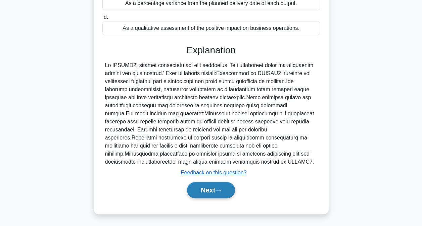
click at [199, 190] on button "Next" at bounding box center [211, 190] width 48 height 16
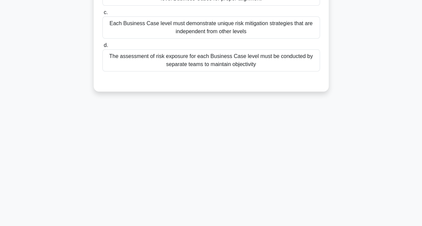
scroll to position [0, 0]
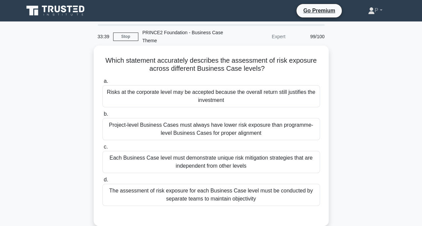
click at [277, 126] on div "Project-level Business Cases must always have lower risk exposure than programm…" at bounding box center [210, 129] width 217 height 22
click at [102, 116] on input "b. Project-level Business Cases must always have lower risk exposure than progr…" at bounding box center [102, 114] width 0 height 4
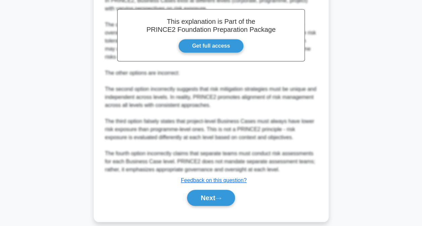
scroll to position [244, 0]
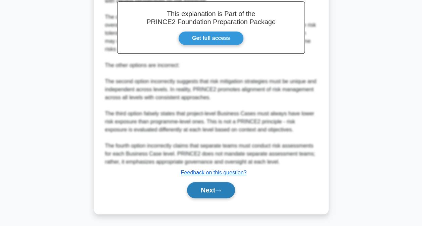
click at [220, 197] on button "Next" at bounding box center [211, 190] width 48 height 16
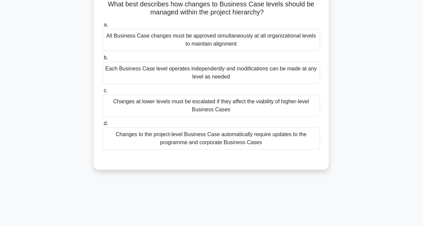
scroll to position [2, 0]
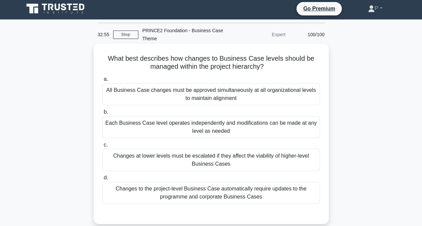
click at [286, 158] on div "Changes at lower levels must be escalated if they affect the viability of highe…" at bounding box center [210, 160] width 217 height 22
click at [102, 147] on input "c. Changes at lower levels must be escalated if they affect the viability of hi…" at bounding box center [102, 145] width 0 height 4
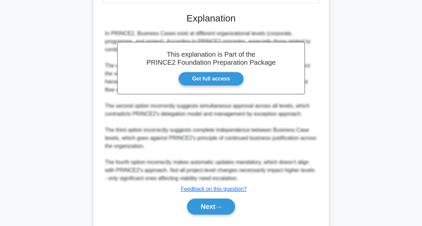
scroll to position [203, 0]
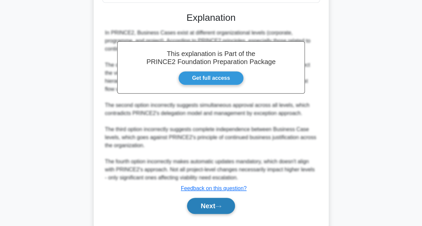
click at [228, 201] on button "Next" at bounding box center [211, 206] width 48 height 16
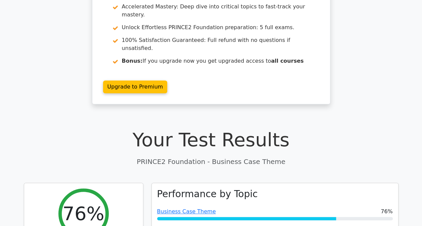
scroll to position [101, 0]
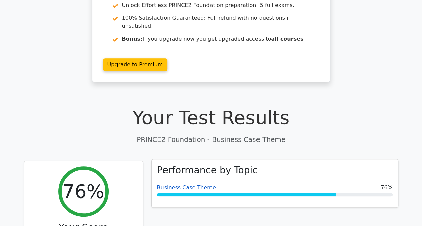
click at [192, 185] on link "Business Case Theme" at bounding box center [186, 188] width 59 height 6
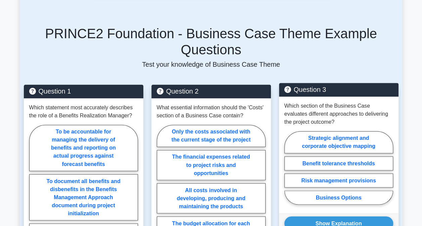
scroll to position [436, 0]
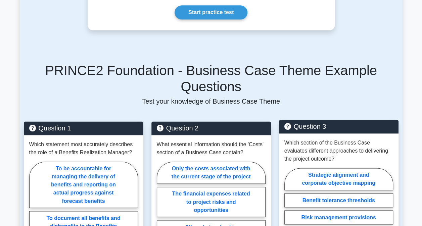
click at [289, 205] on input "Business Options" at bounding box center [286, 207] width 4 height 4
radio input "true"
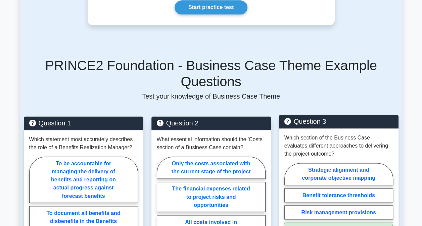
scroll to position [470, 0]
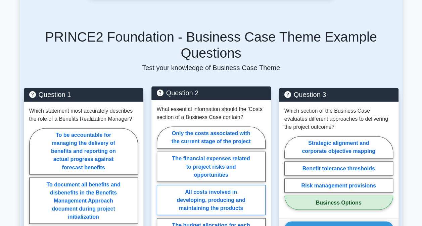
click at [237, 185] on label "All costs involved in developing, producing and maintaining the products" at bounding box center [211, 200] width 109 height 30
click at [161, 187] on input "All costs involved in developing, producing and maintaining the products" at bounding box center [159, 189] width 4 height 4
radio input "true"
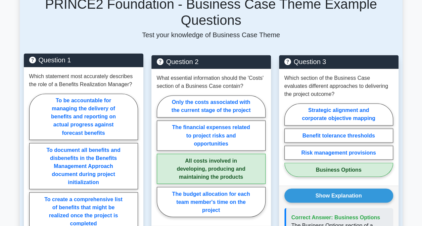
scroll to position [503, 0]
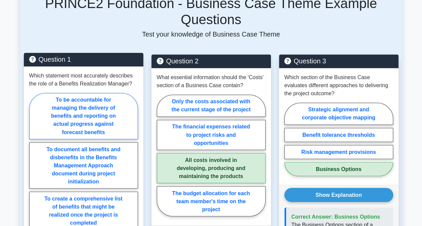
click at [113, 93] on label "To be accountable for managing the delivery of benefits and reporting on actual…" at bounding box center [83, 116] width 109 height 46
click at [34, 182] on input "To be accountable for managing the delivery of benefits and reporting on actual…" at bounding box center [31, 184] width 4 height 4
radio input "true"
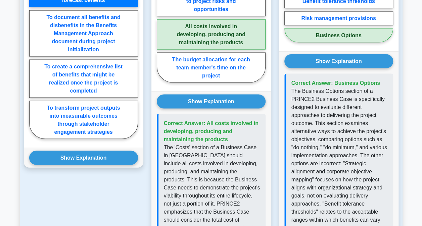
scroll to position [638, 0]
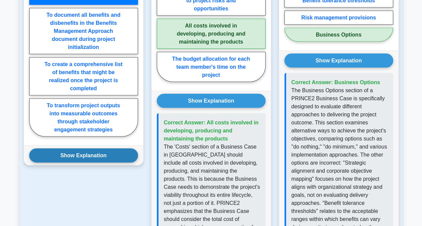
click at [87, 149] on button "Show Explanation" at bounding box center [83, 156] width 109 height 14
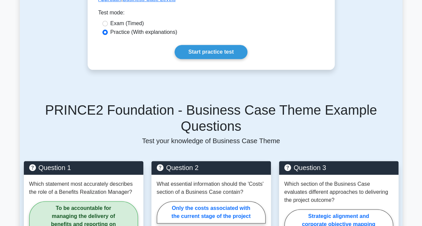
scroll to position [201, 0]
